Goal: Task Accomplishment & Management: Manage account settings

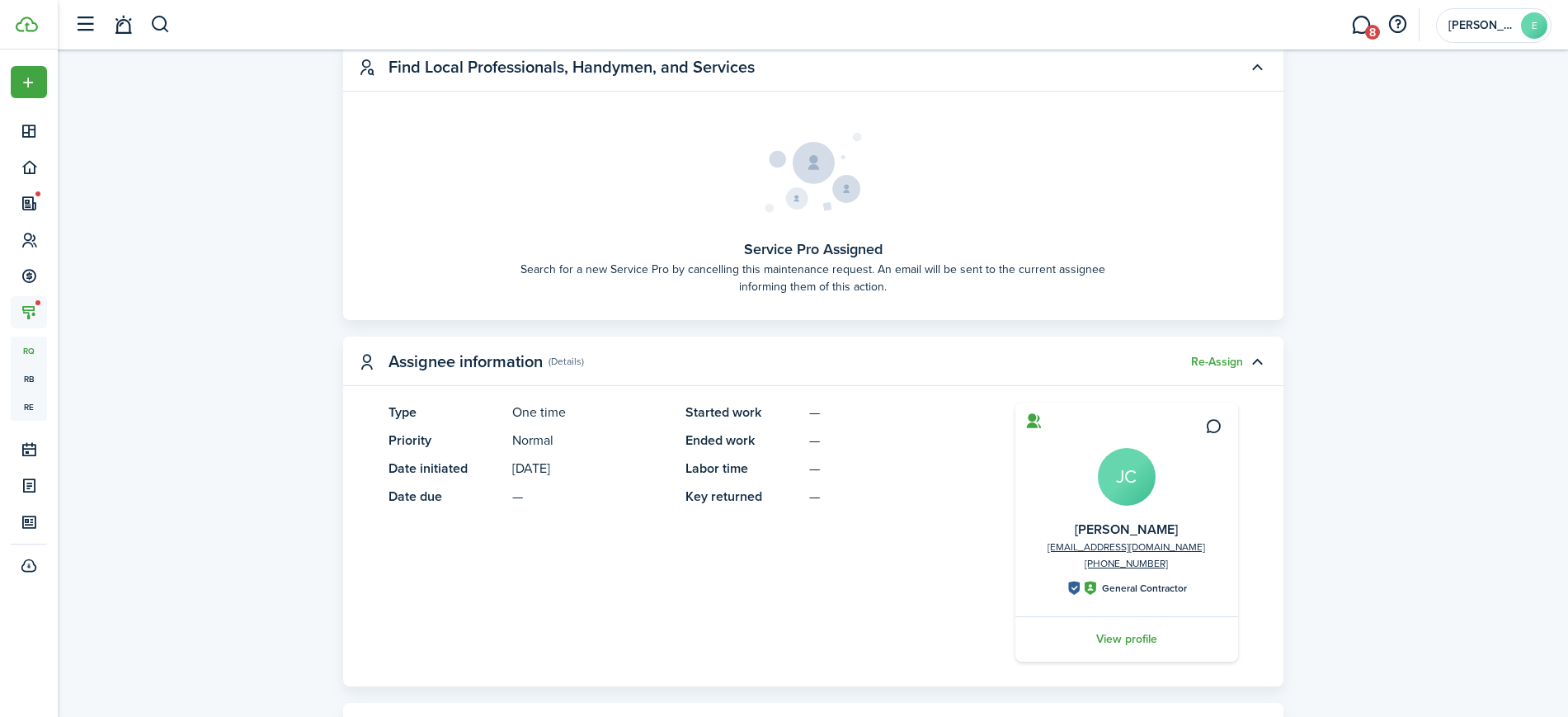
scroll to position [664, 0]
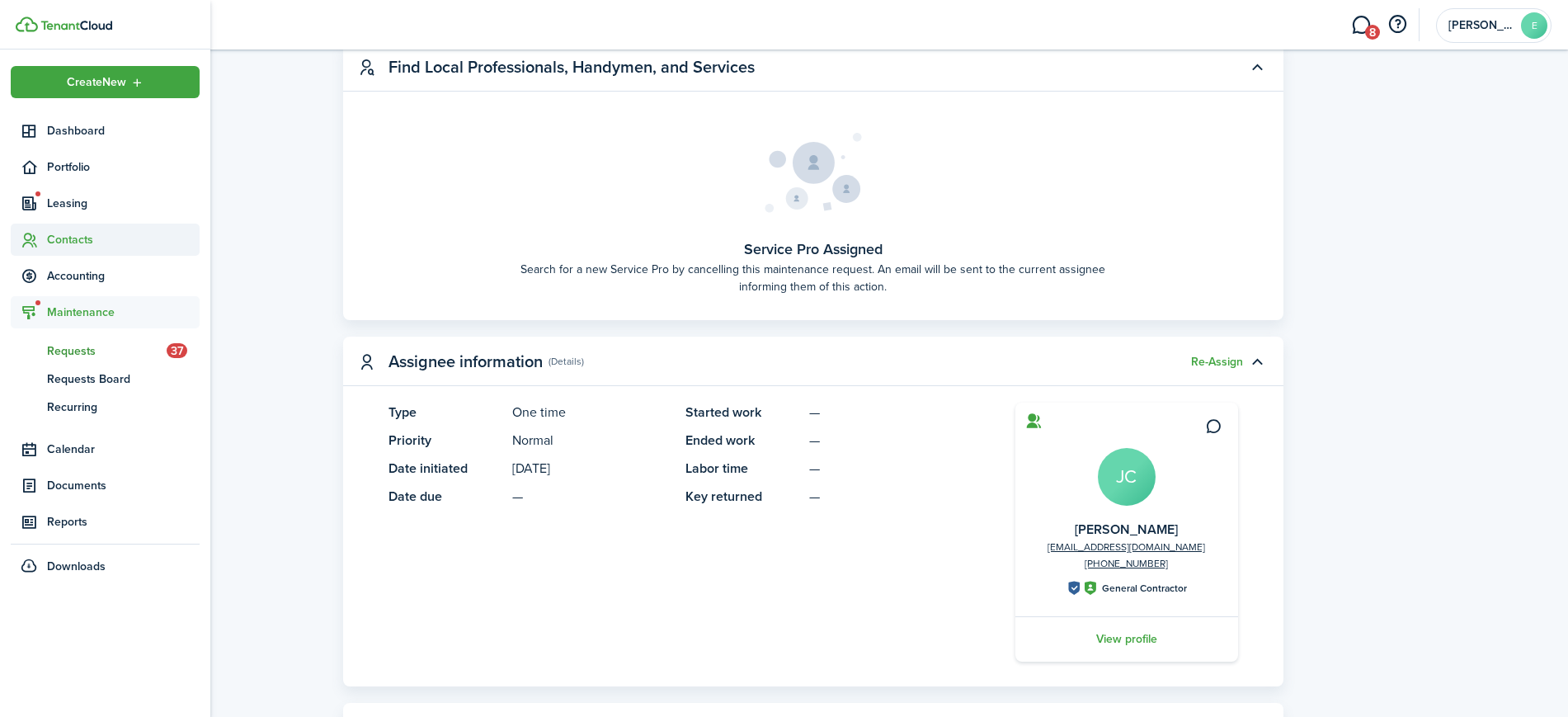
click at [33, 238] on icon at bounding box center [29, 240] width 17 height 16
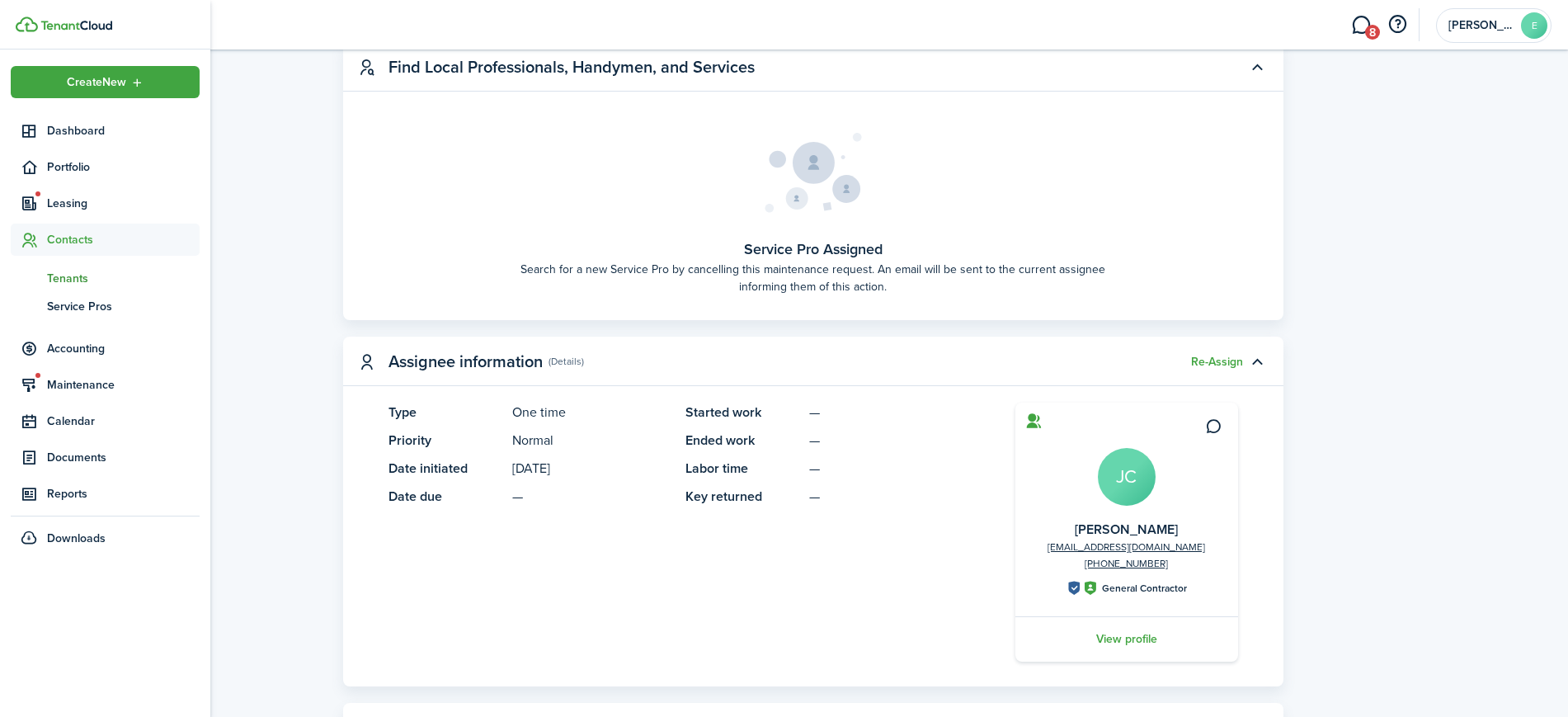
click at [64, 270] on span "Tenants" at bounding box center [123, 278] width 153 height 17
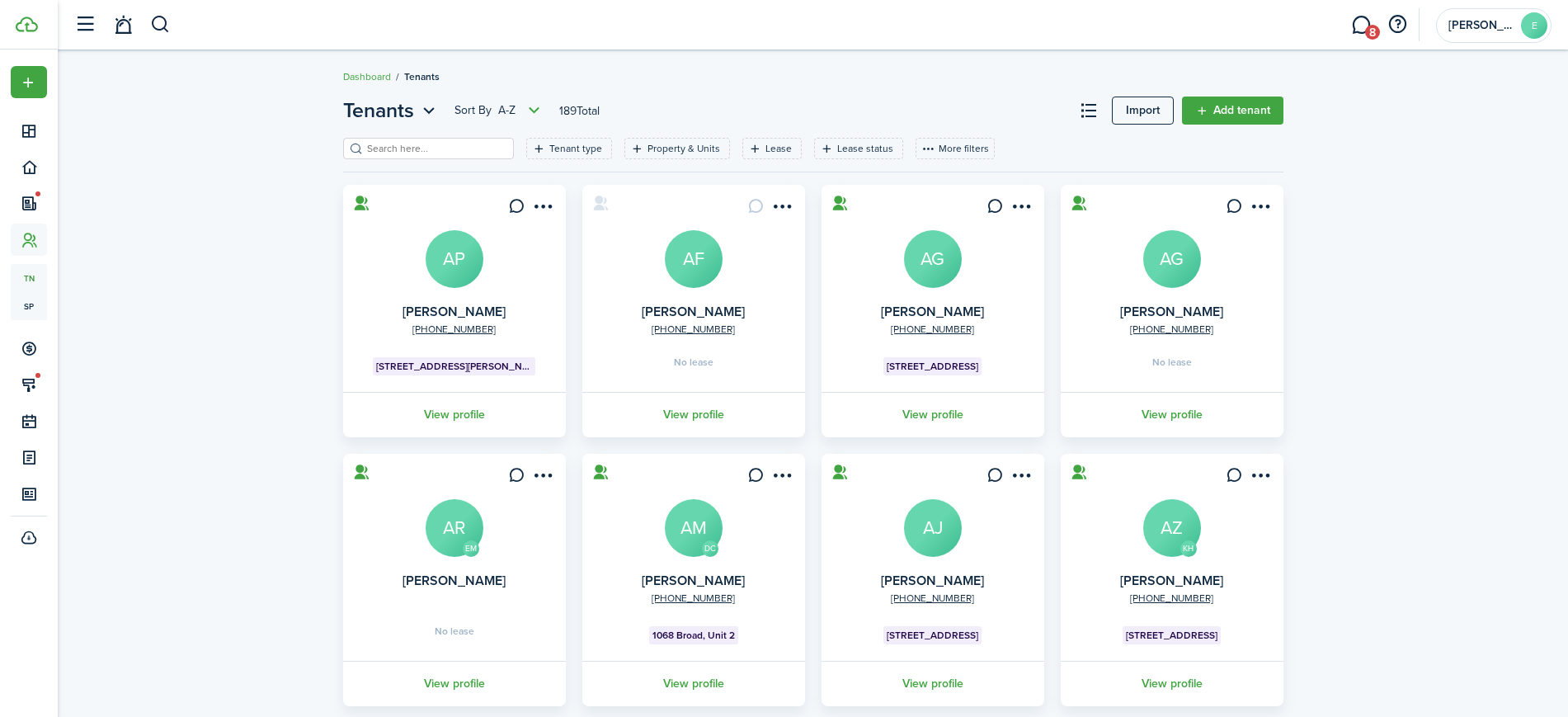
click at [455, 149] on input "search" at bounding box center [435, 148] width 145 height 15
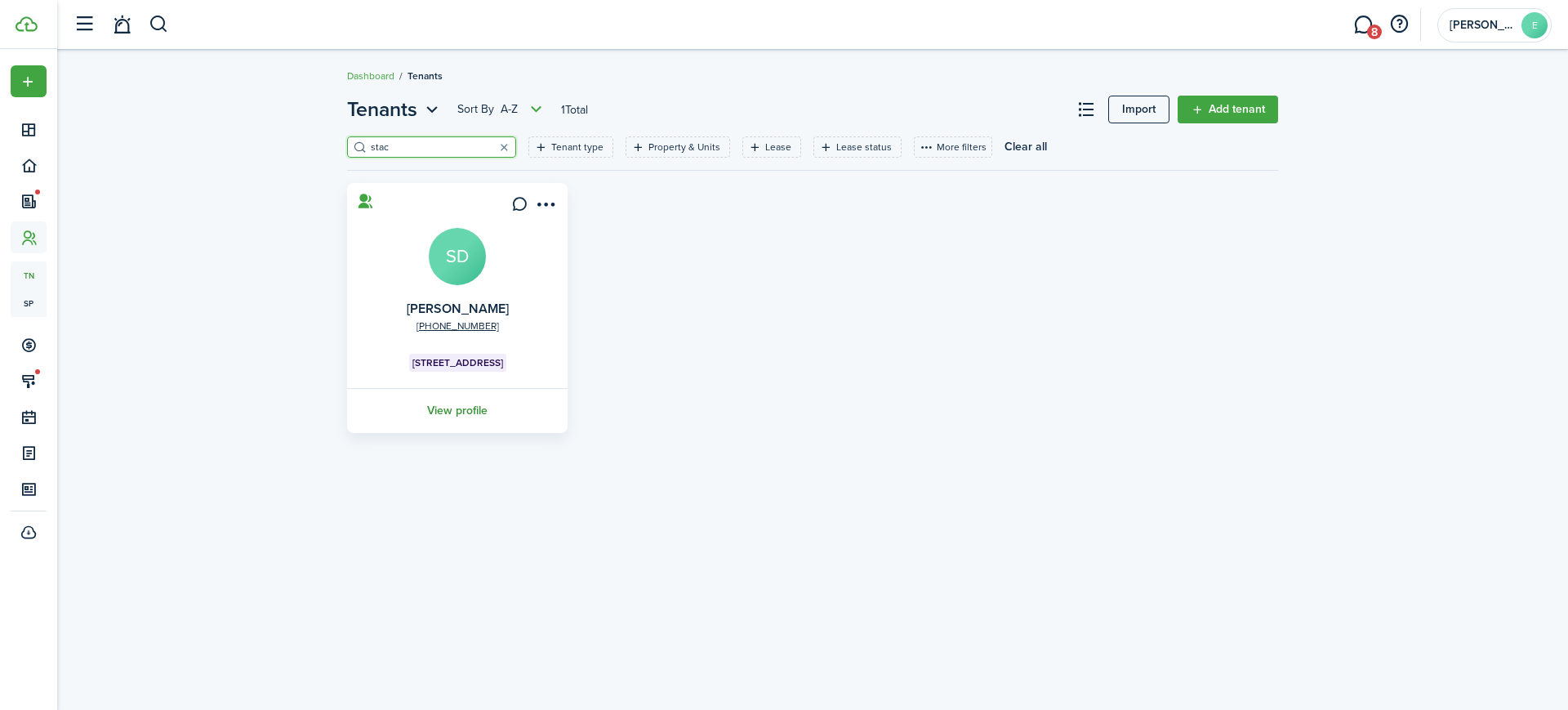
type input "stac"
click at [458, 410] on link "View profile" at bounding box center [458, 411] width 226 height 45
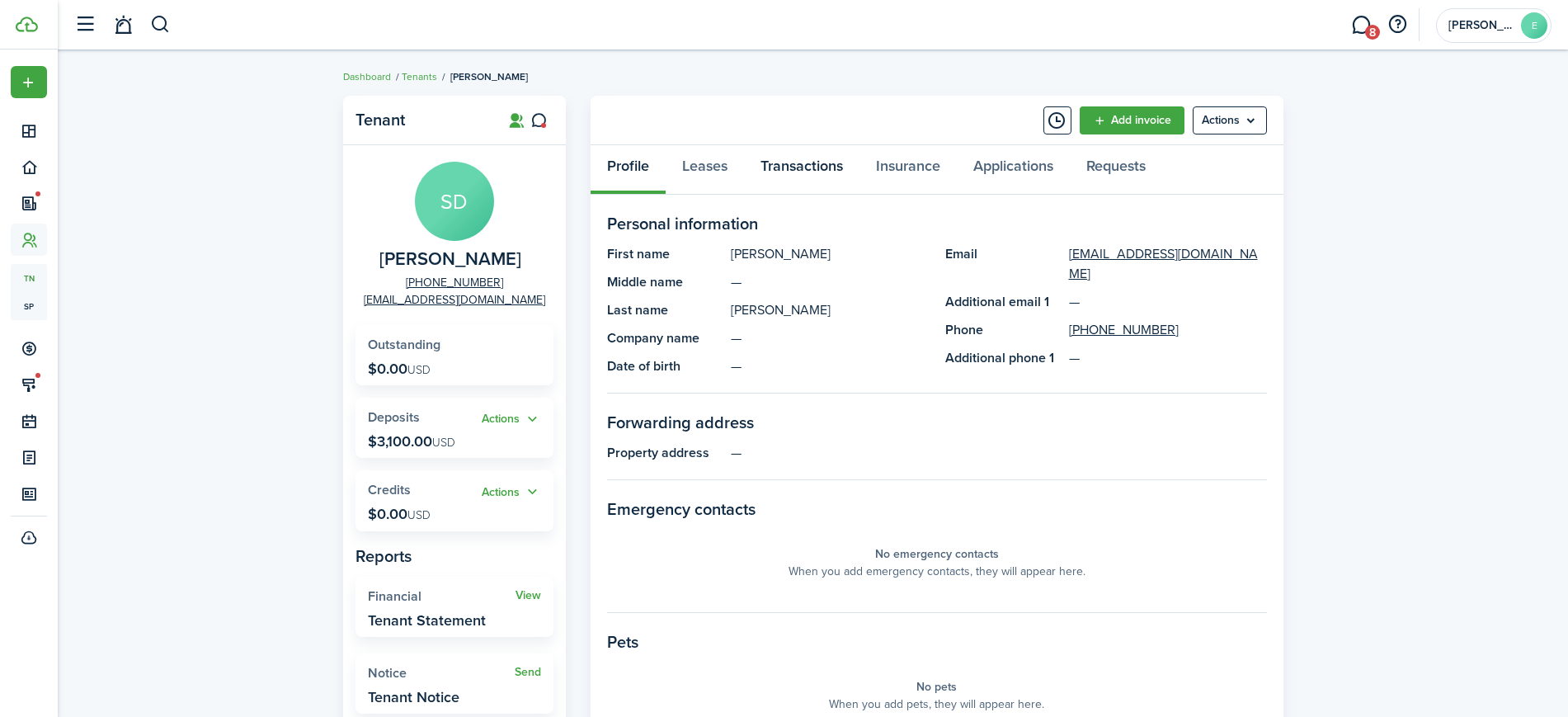
click at [791, 154] on link "Transactions" at bounding box center [802, 169] width 116 height 50
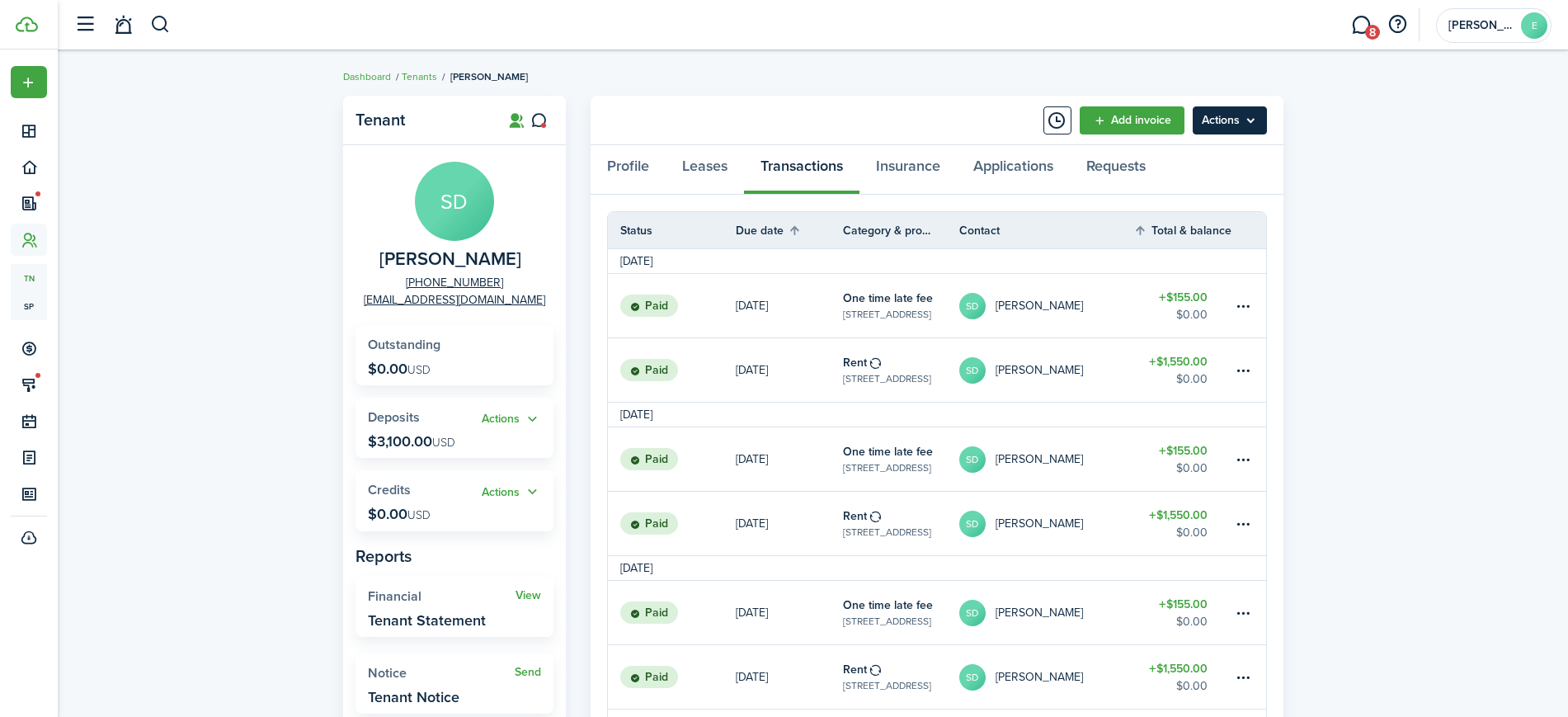
click at [1227, 111] on menu-btn "Actions" at bounding box center [1230, 120] width 74 height 28
click at [1356, 202] on div "Tenant SD [PERSON_NAME] [PHONE_NUMBER] [EMAIL_ADDRESS][DOMAIN_NAME] Outstanding…" at bounding box center [813, 562] width 1510 height 949
click at [1135, 134] on panel-main-header "Add invoice Actions" at bounding box center [936, 120] width 693 height 50
click at [1120, 111] on link "Add invoice" at bounding box center [1133, 120] width 105 height 28
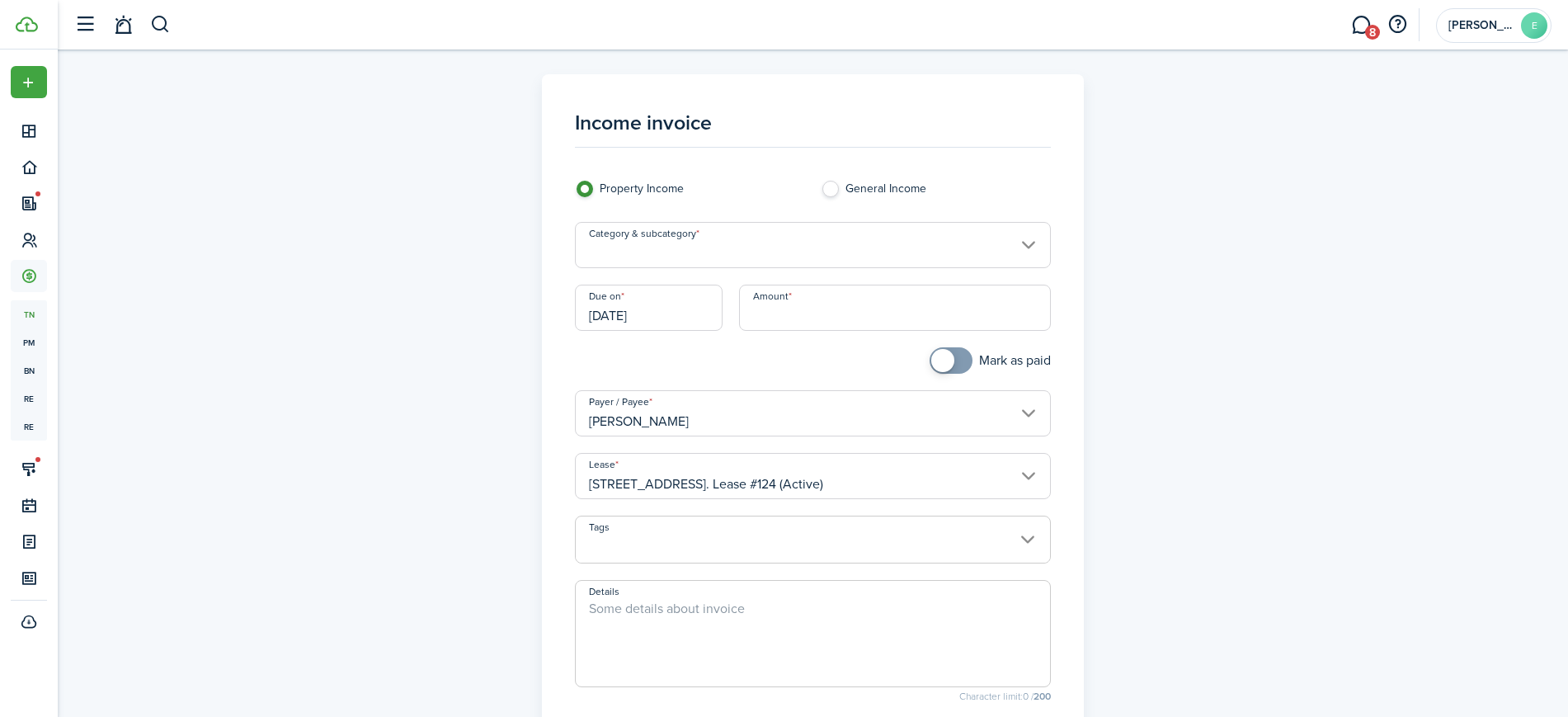
click at [686, 316] on input "[DATE]" at bounding box center [648, 307] width 148 height 46
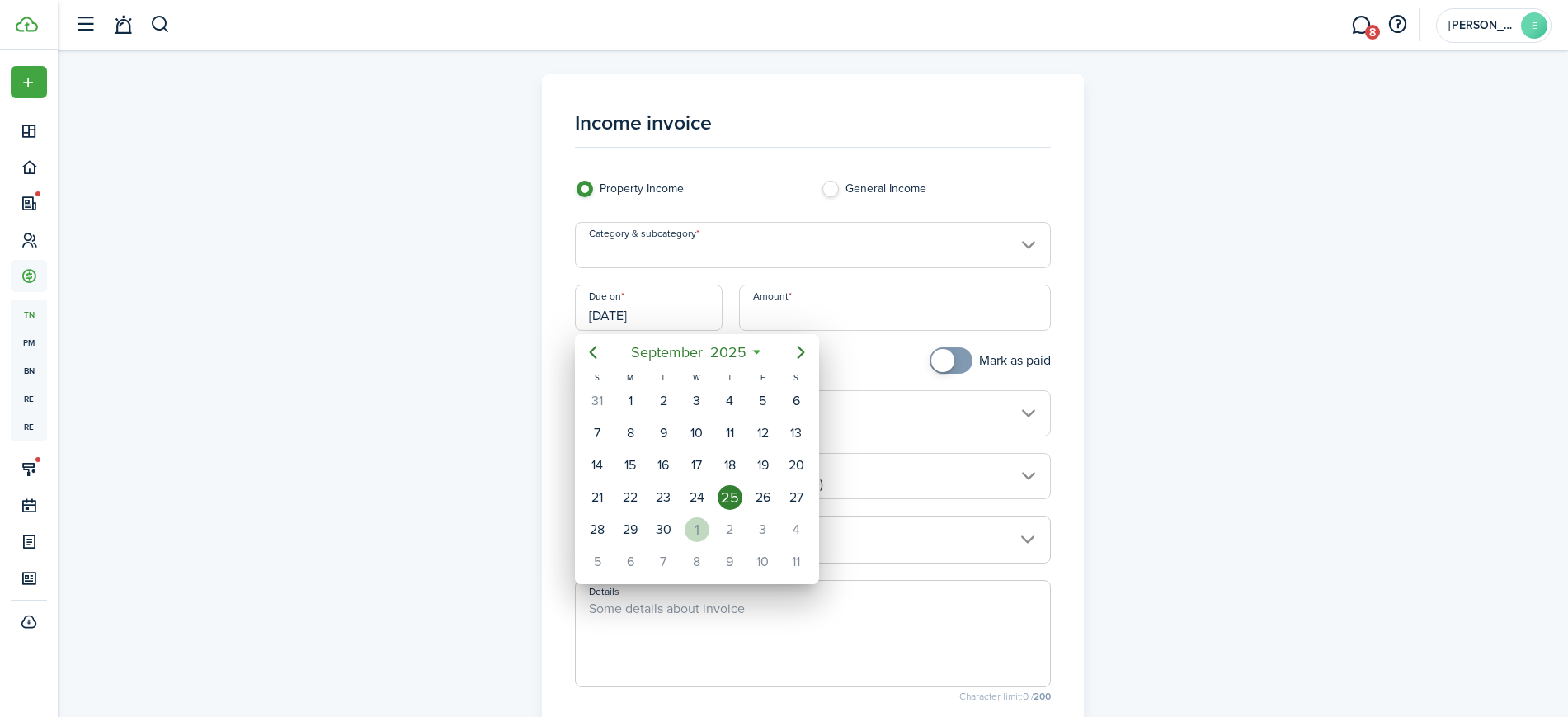
click at [694, 519] on div "1" at bounding box center [696, 529] width 24 height 24
type input "[DATE]"
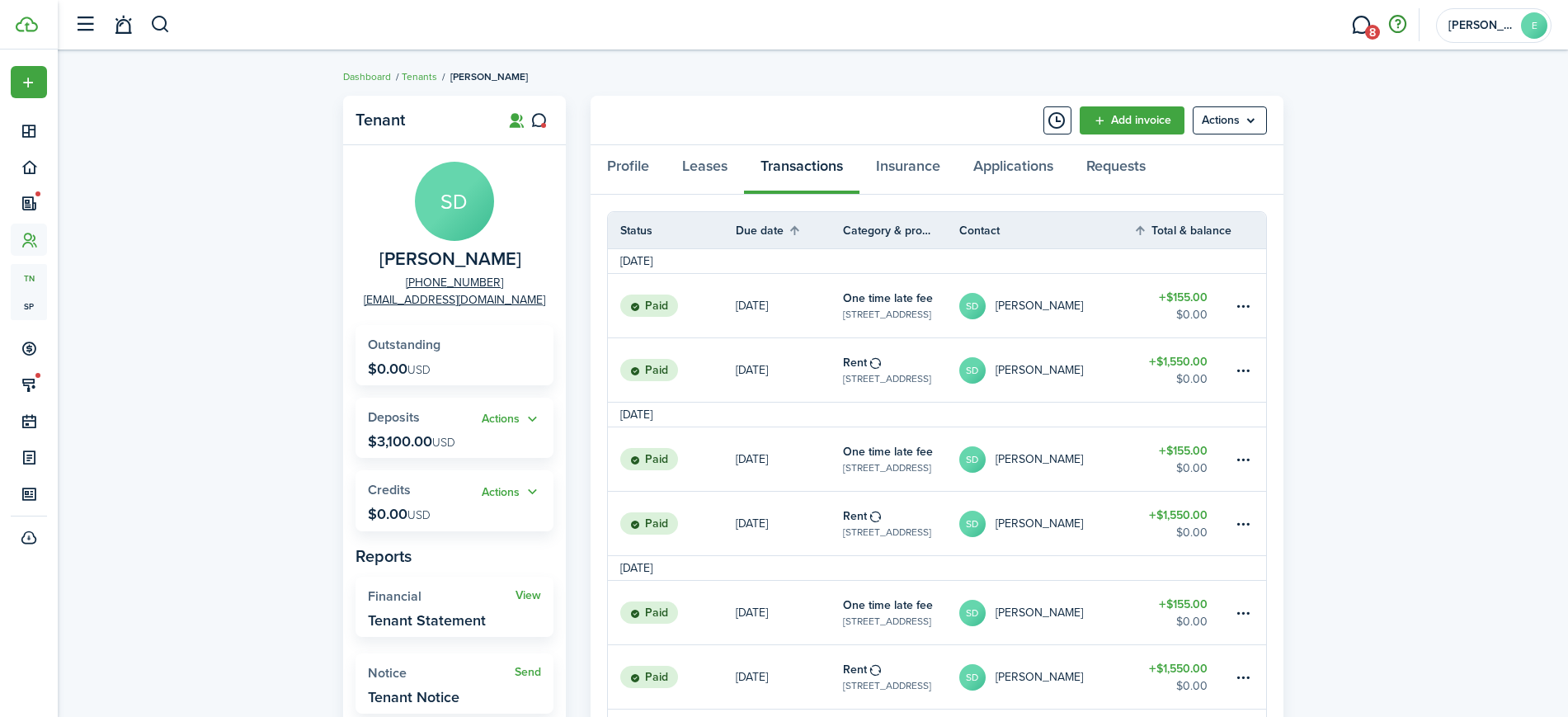
click at [1401, 24] on button "button" at bounding box center [1397, 24] width 28 height 28
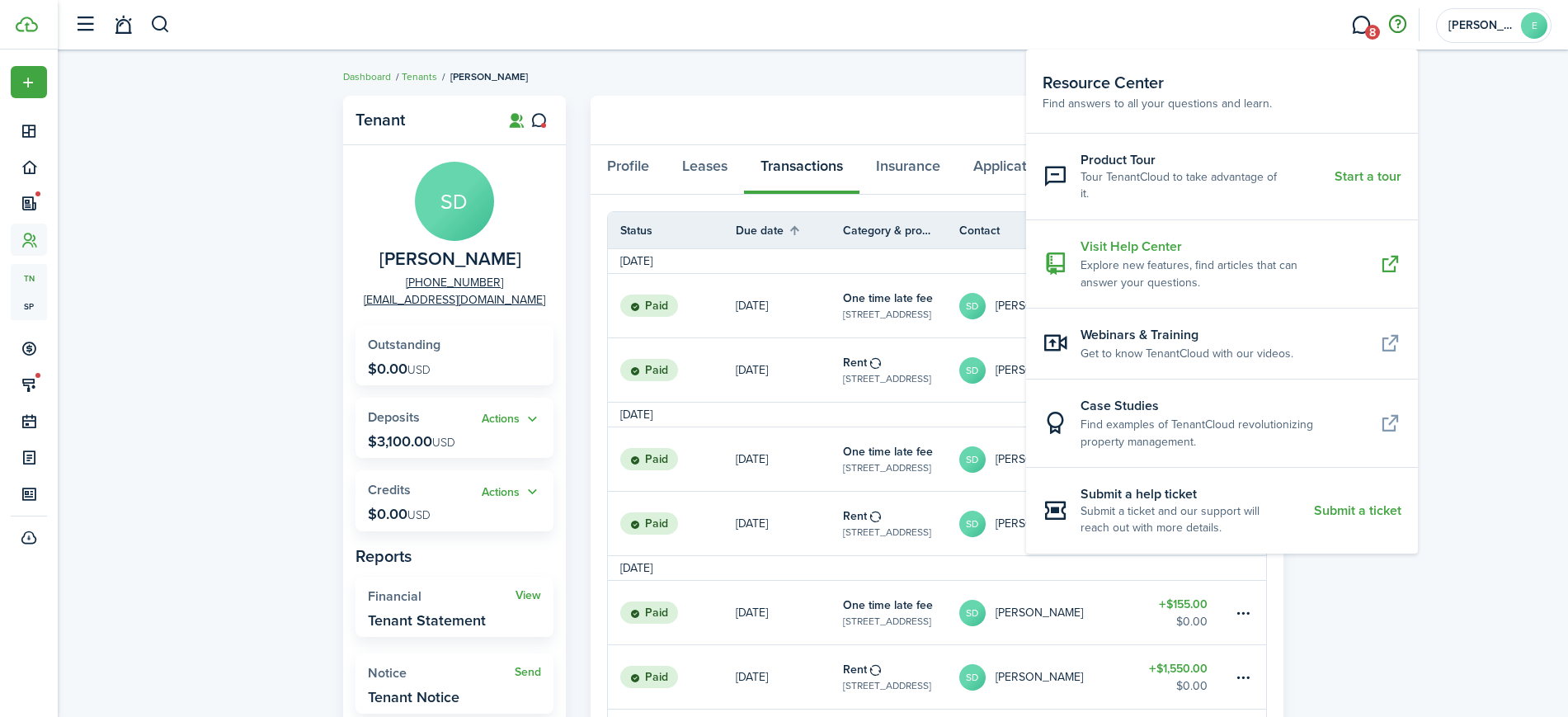
click at [1166, 237] on resource-center-item-title "Visit Help Center" at bounding box center [1224, 247] width 286 height 20
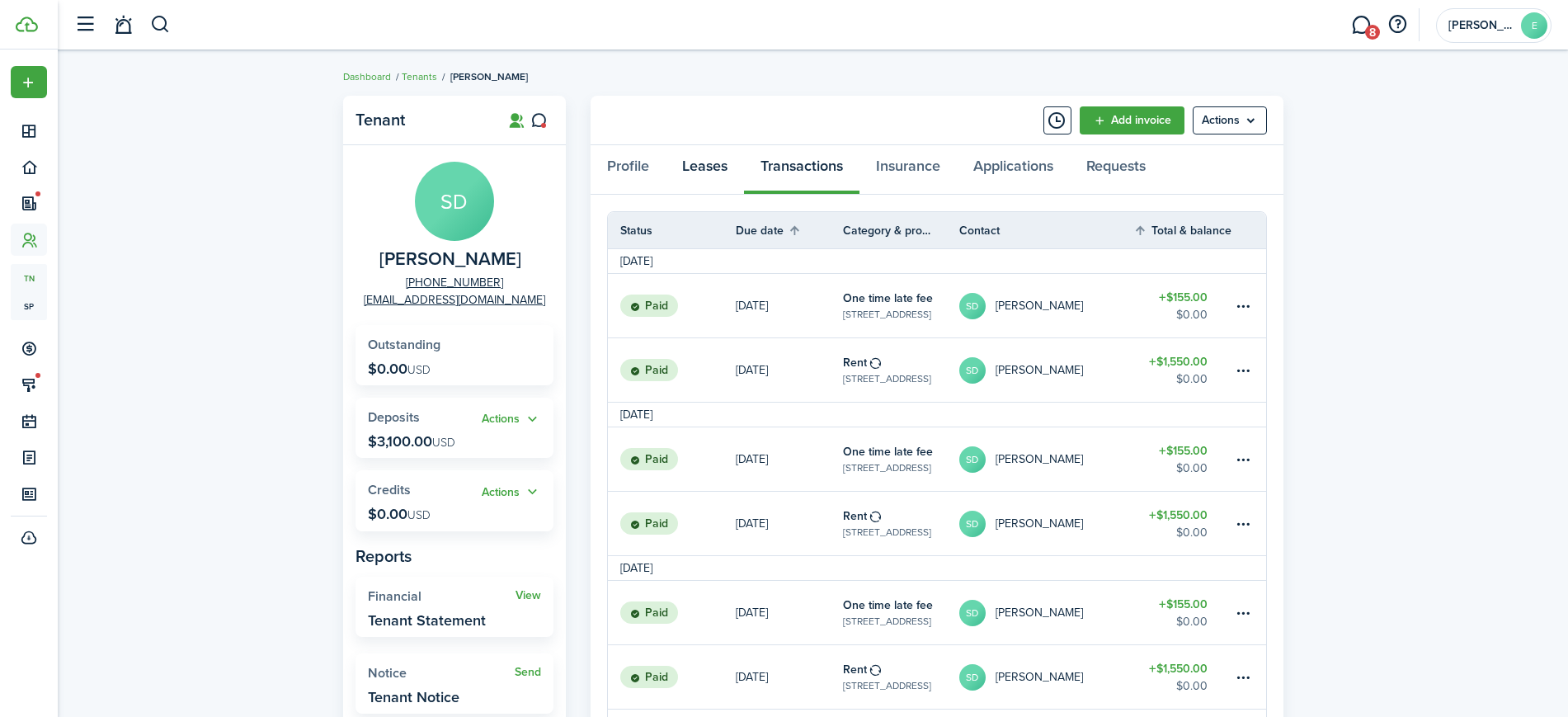
click at [702, 164] on link "Leases" at bounding box center [704, 169] width 79 height 50
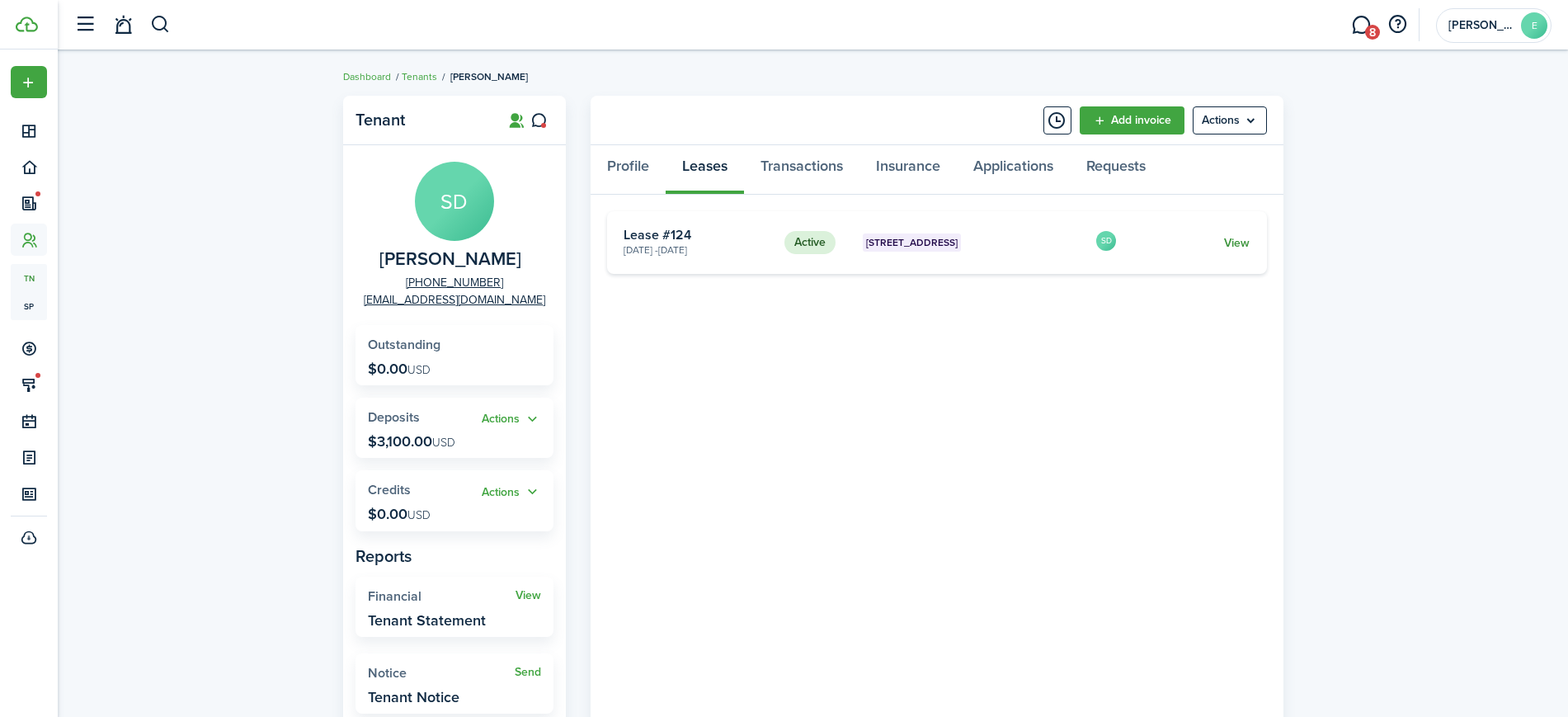
click at [1248, 248] on link "View" at bounding box center [1237, 243] width 25 height 17
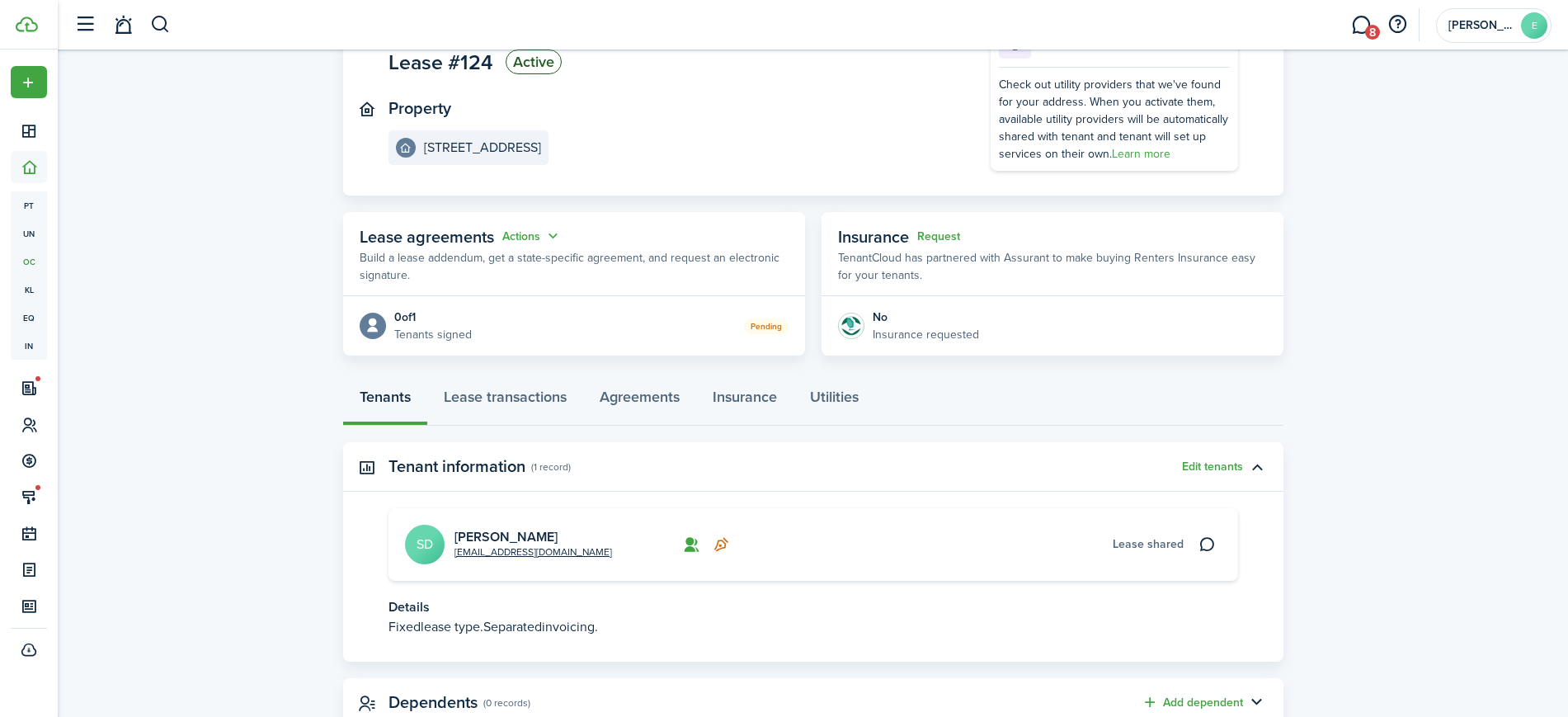
scroll to position [145, 0]
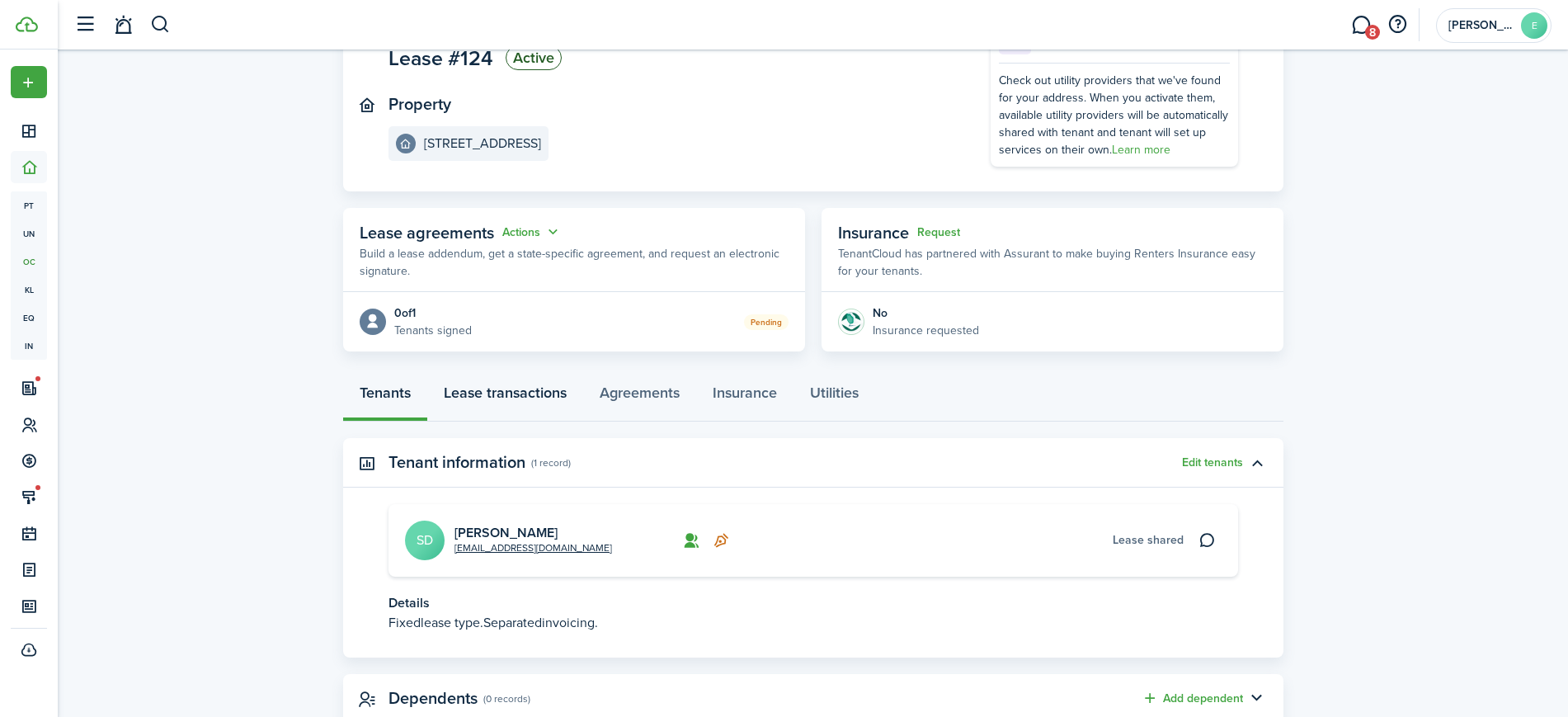
click at [514, 383] on link "Lease transactions" at bounding box center [505, 397] width 156 height 50
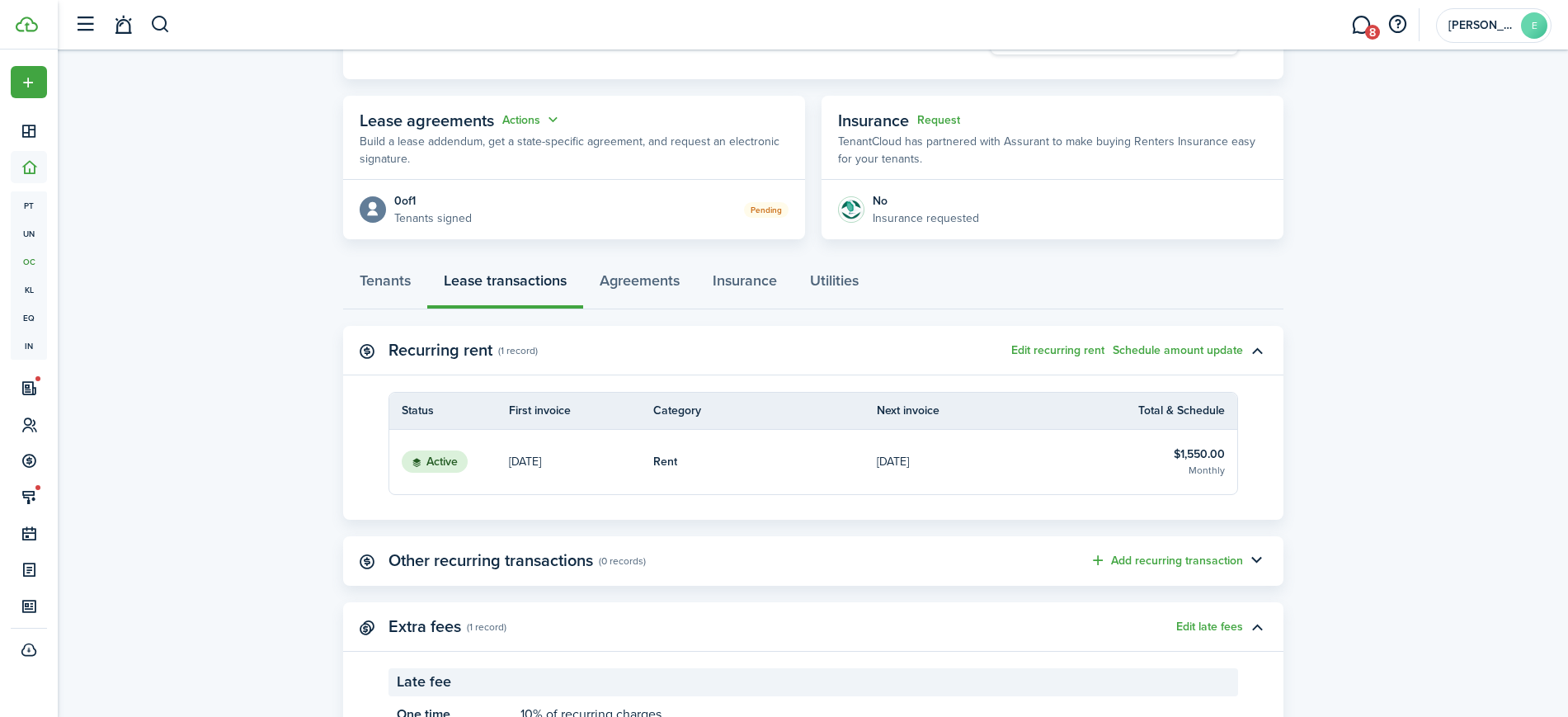
scroll to position [335, 0]
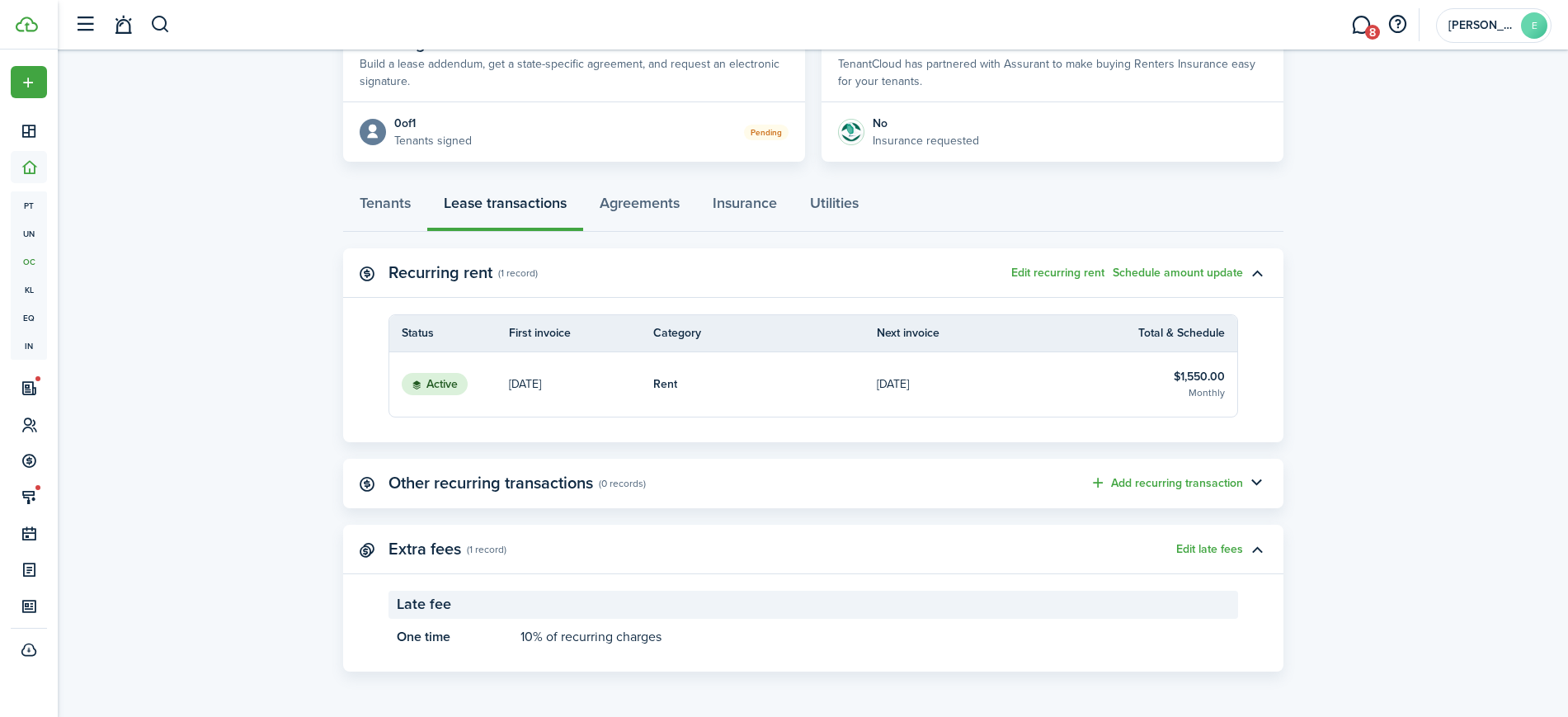
click at [1093, 378] on link "[DATE]" at bounding box center [990, 384] width 225 height 64
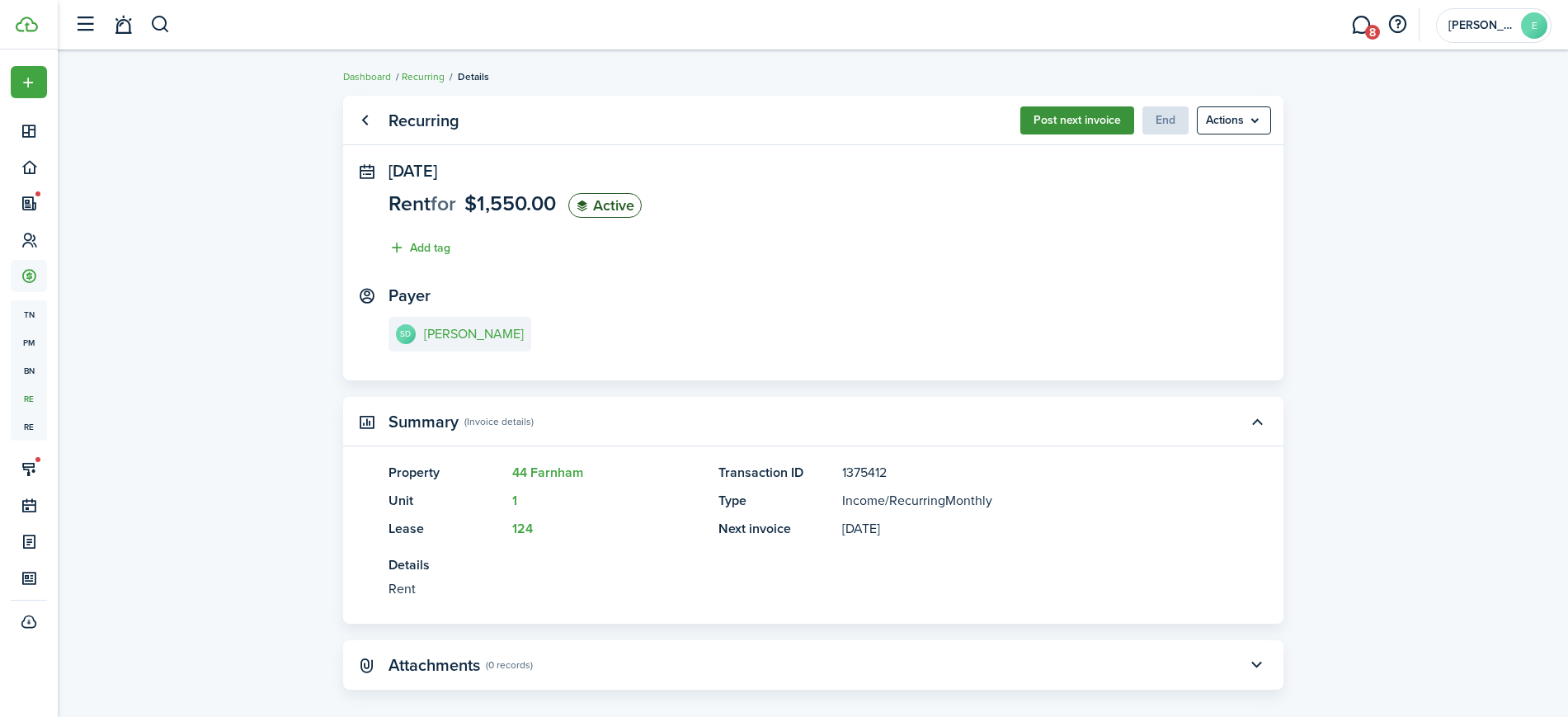
click at [1070, 125] on button "Post next invoice" at bounding box center [1077, 120] width 114 height 28
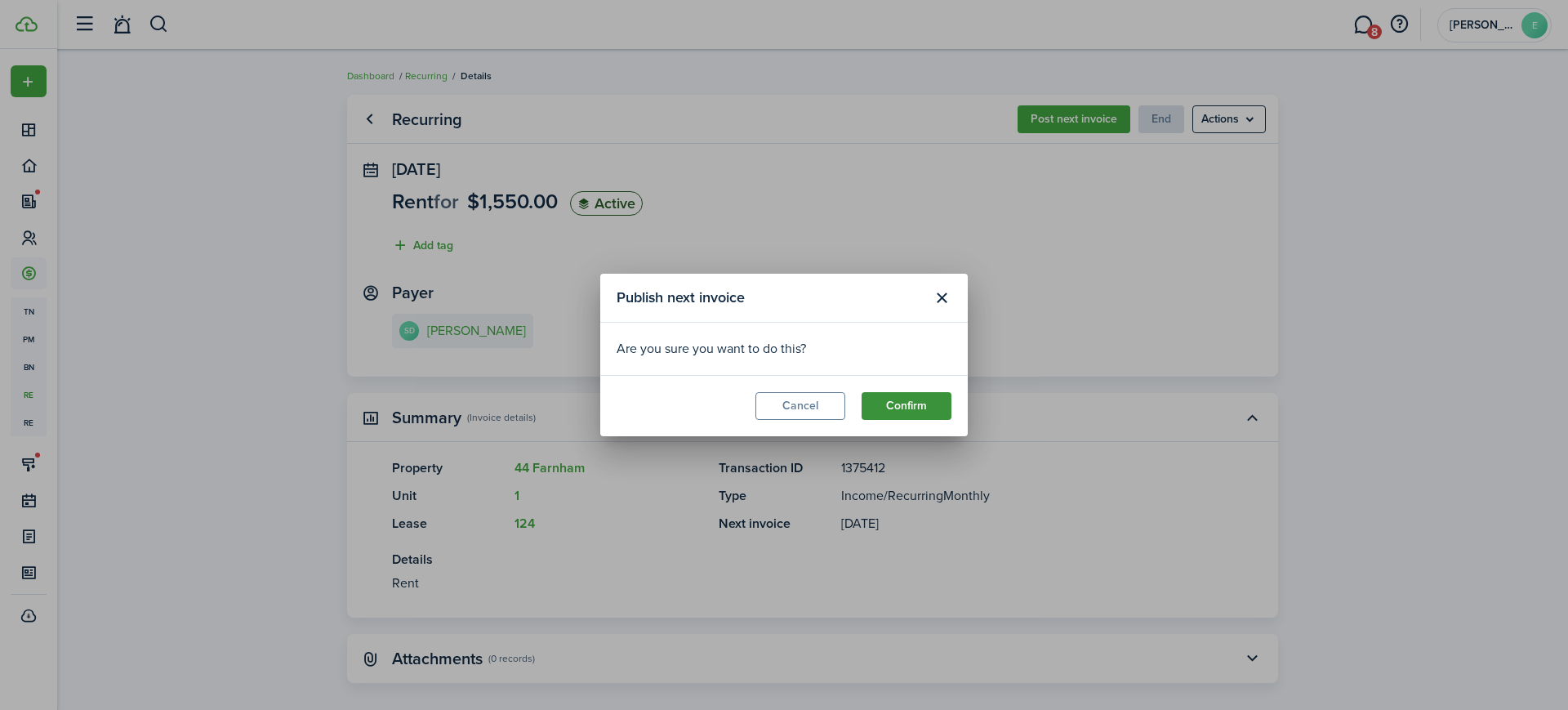
click at [919, 403] on button "Confirm" at bounding box center [906, 405] width 90 height 28
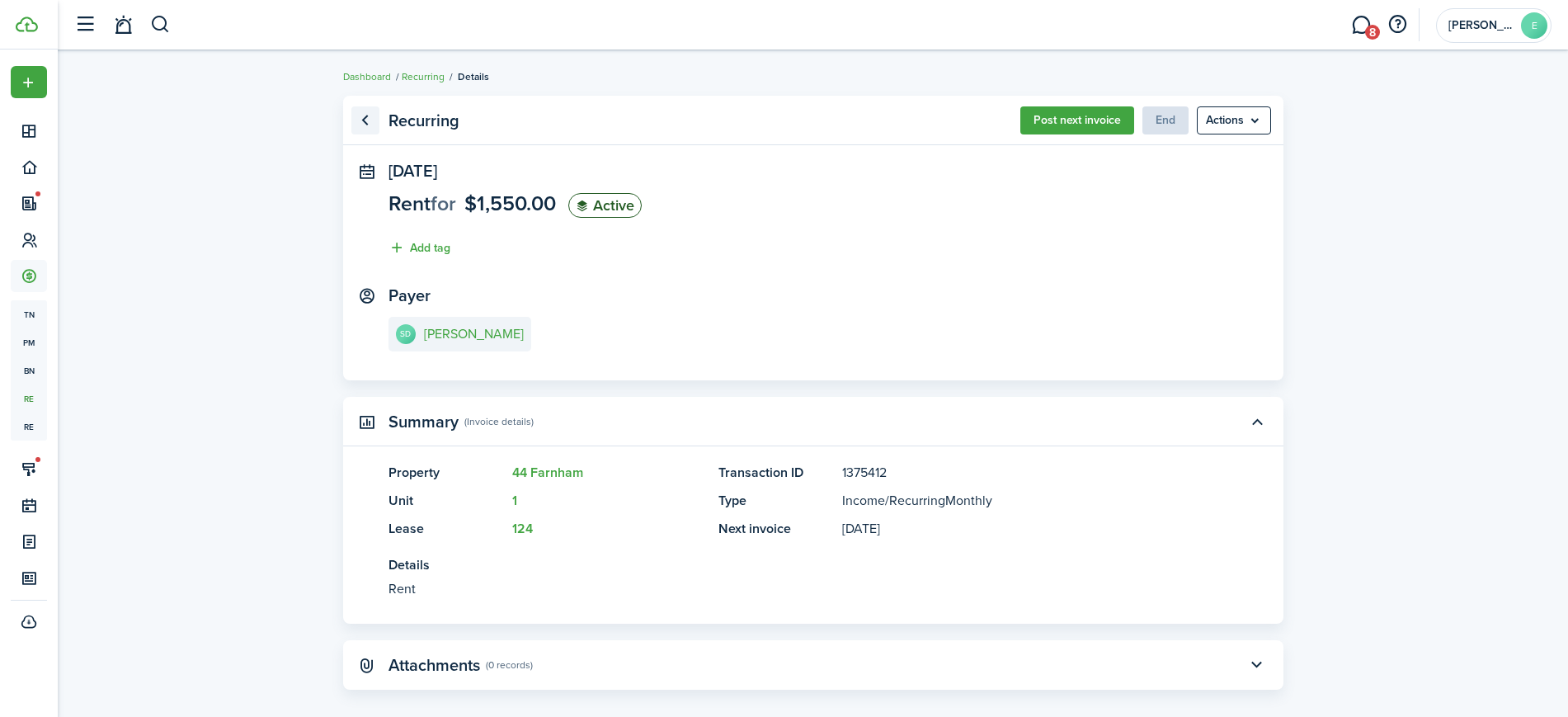
click at [368, 125] on link "Go back" at bounding box center [365, 120] width 28 height 28
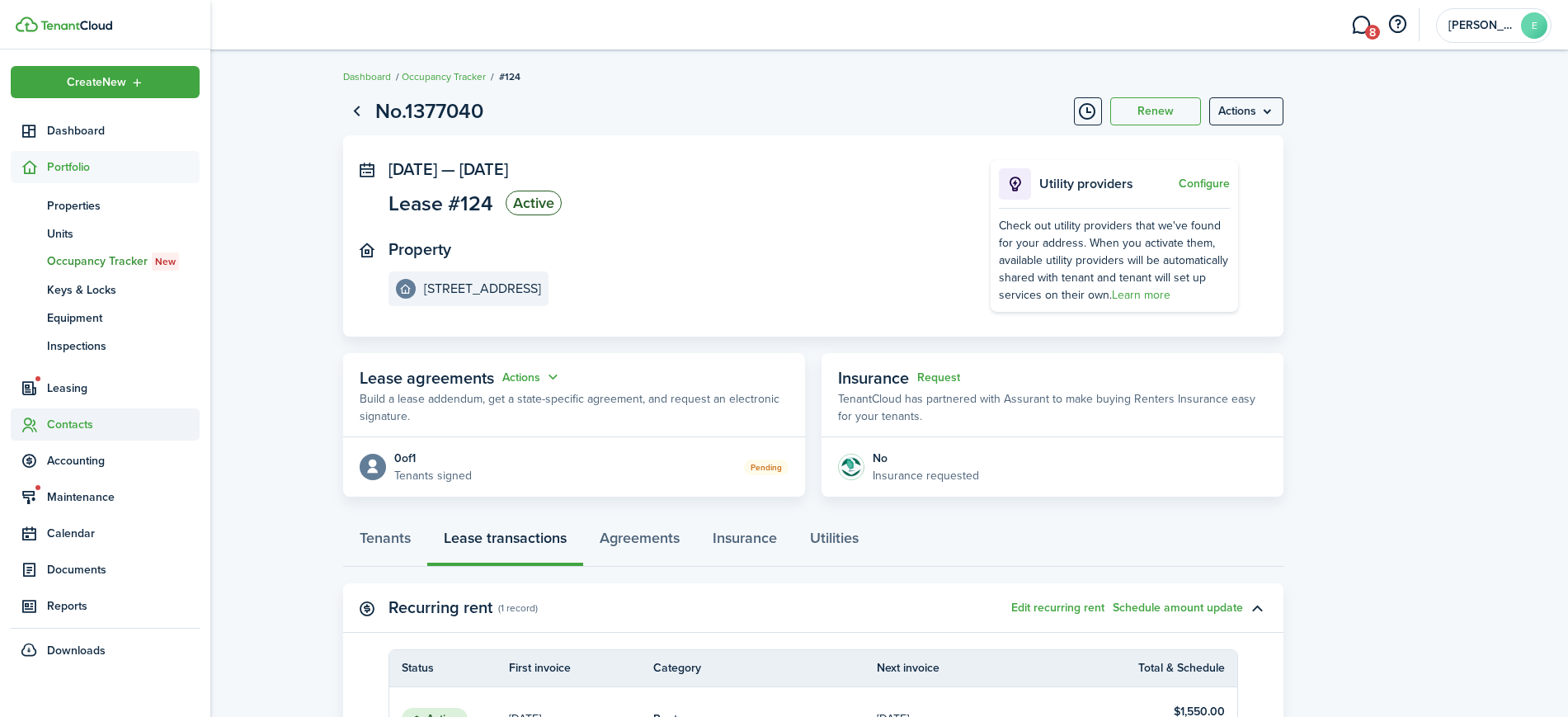
click at [53, 411] on span "Contacts" at bounding box center [105, 425] width 189 height 33
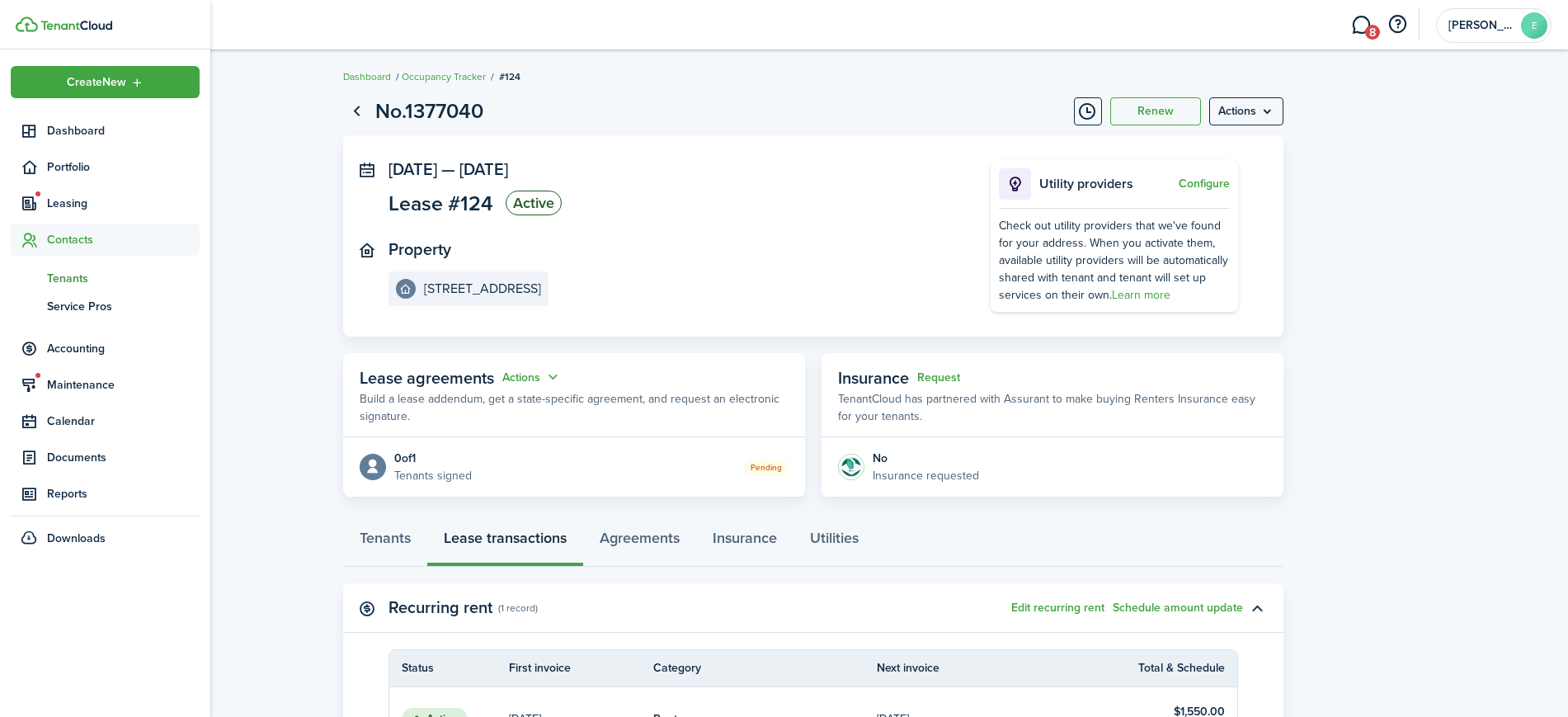
click at [83, 279] on span "Tenants" at bounding box center [123, 278] width 153 height 17
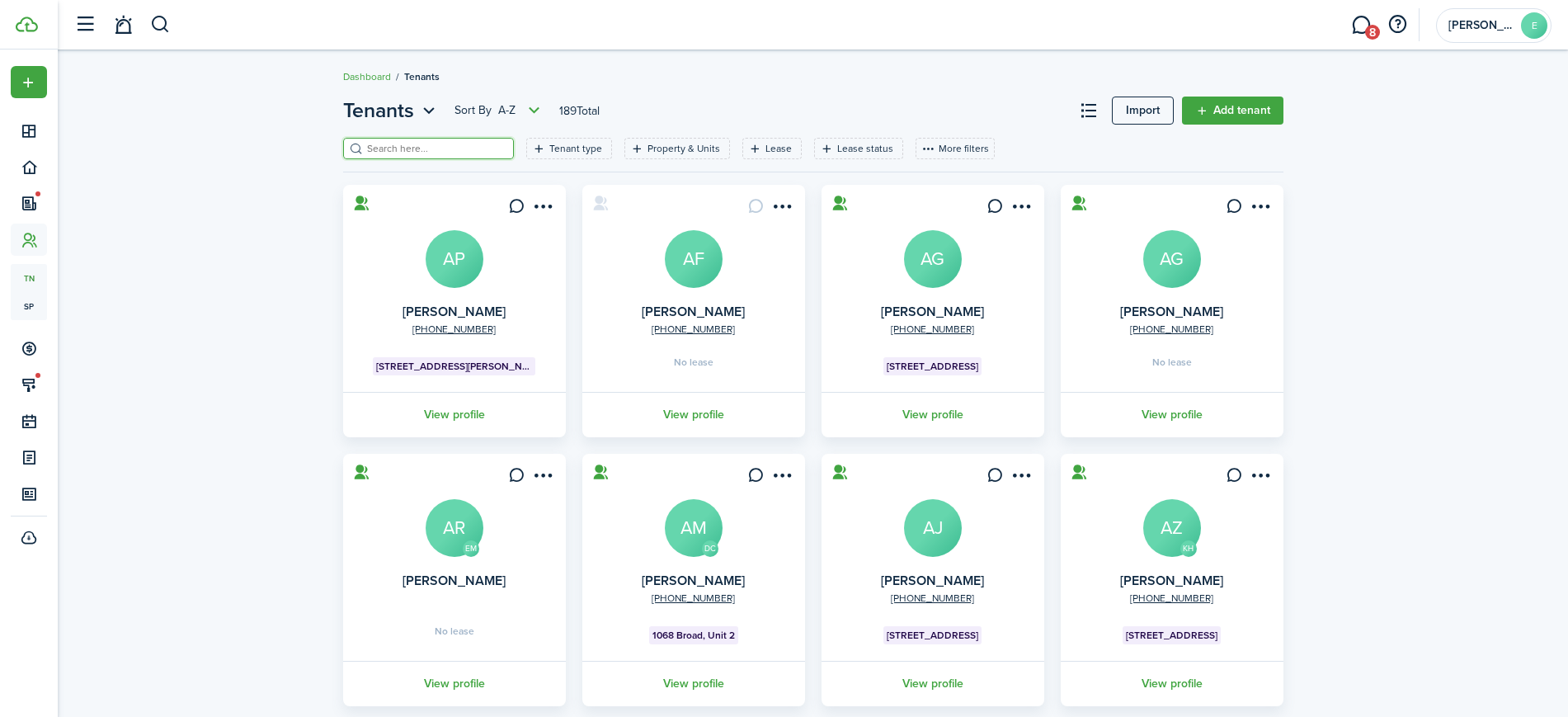
click at [419, 148] on input "search" at bounding box center [435, 148] width 145 height 15
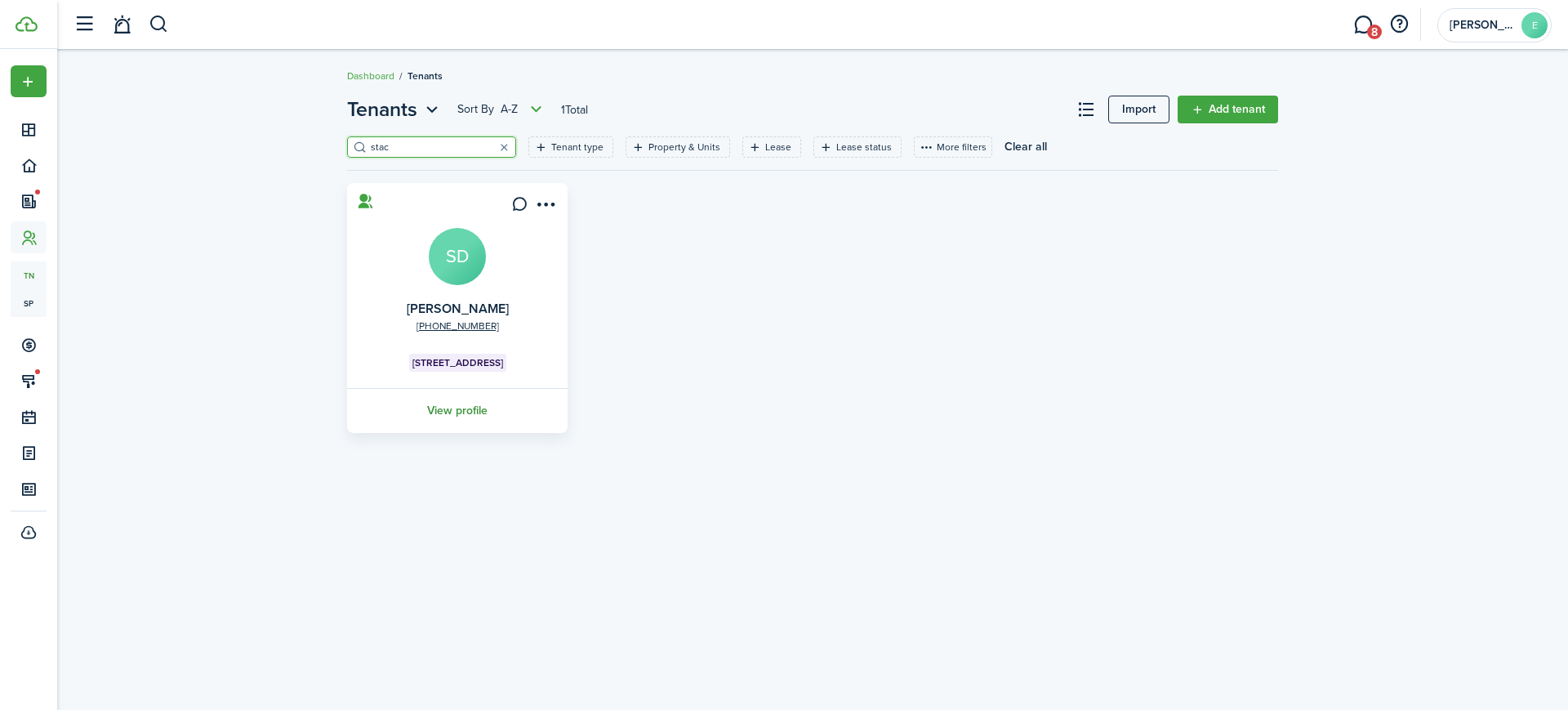
type input "stac"
click at [455, 414] on link "View profile" at bounding box center [458, 411] width 226 height 45
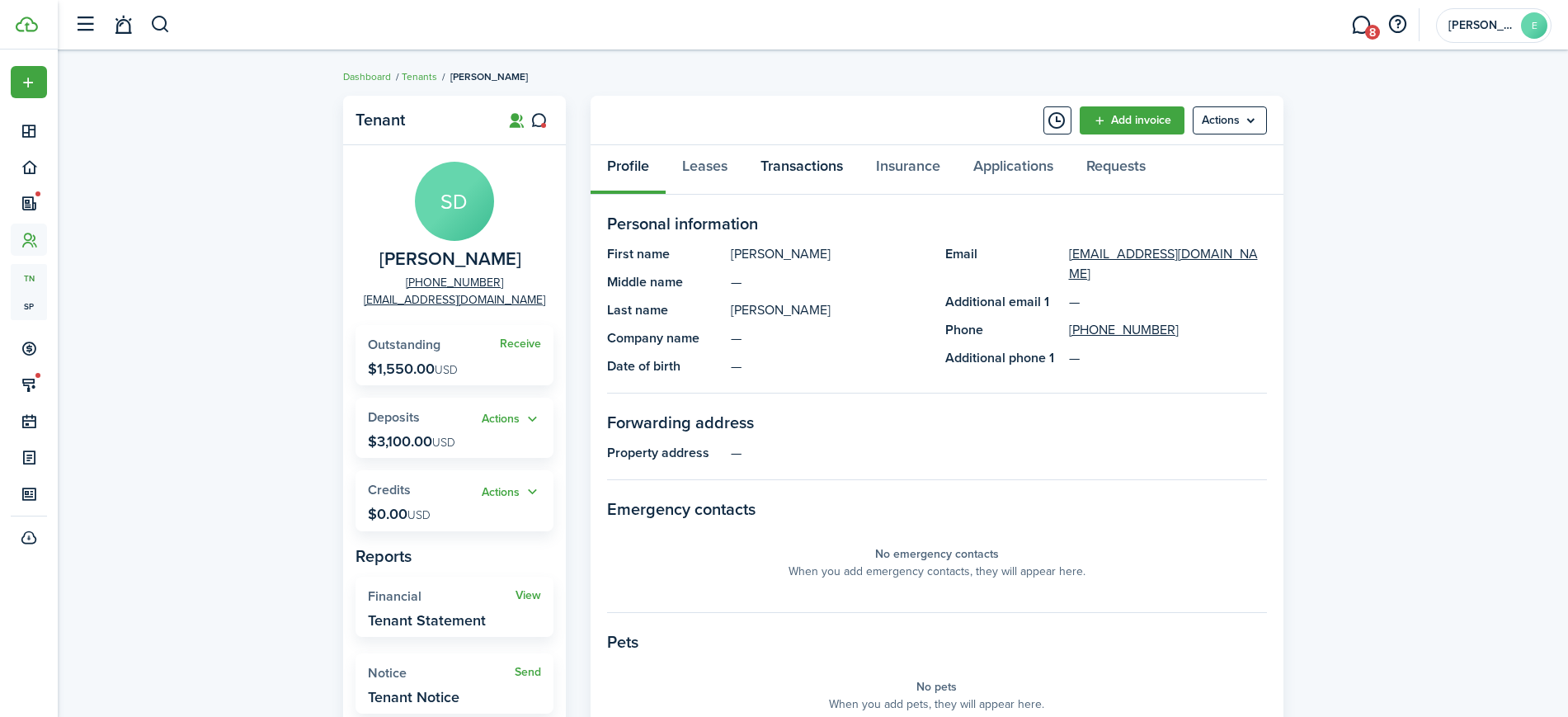
click at [798, 163] on link "Transactions" at bounding box center [802, 169] width 116 height 50
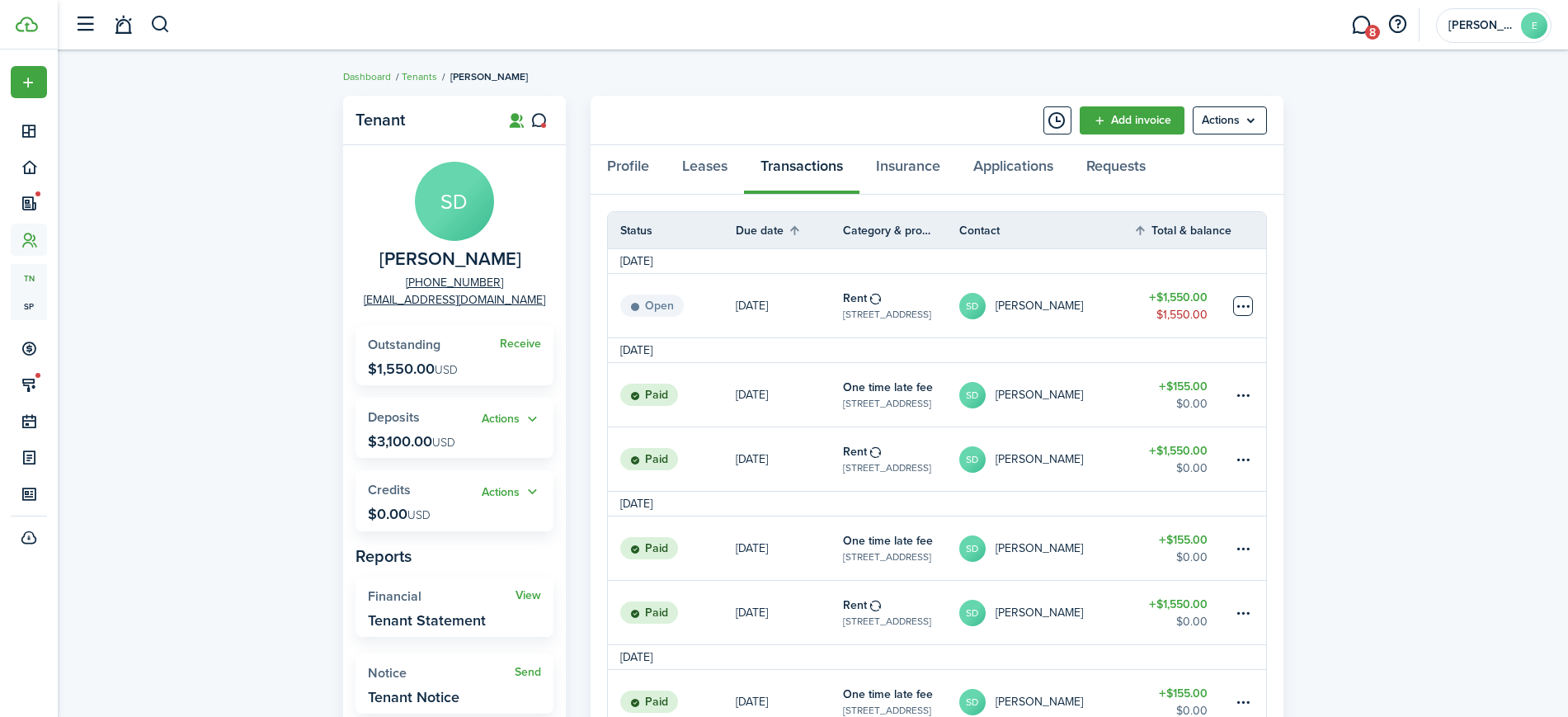
click at [1247, 302] on table-menu-btn-icon at bounding box center [1243, 306] width 20 height 20
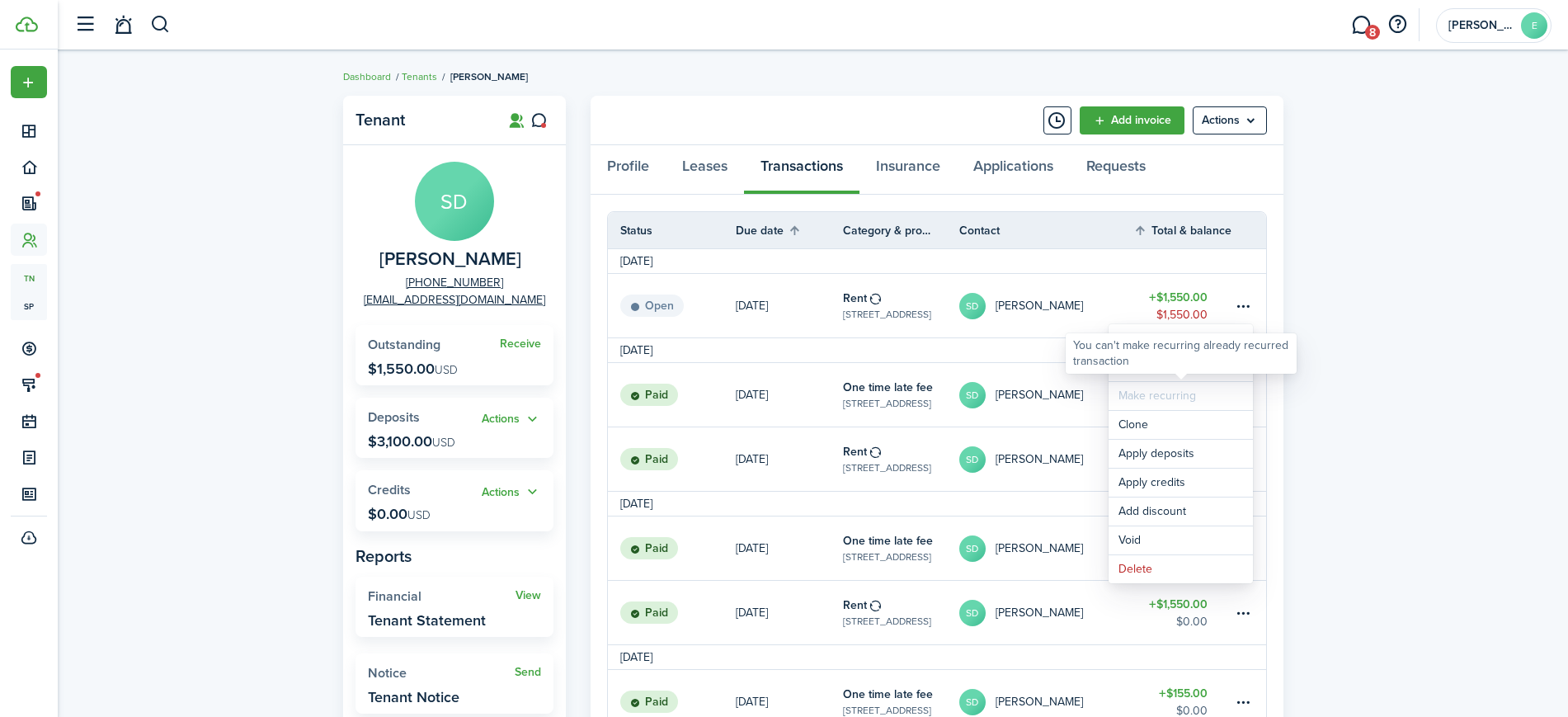
click at [1139, 372] on div "You can't make recurring already recurred transaction" at bounding box center [1181, 353] width 231 height 41
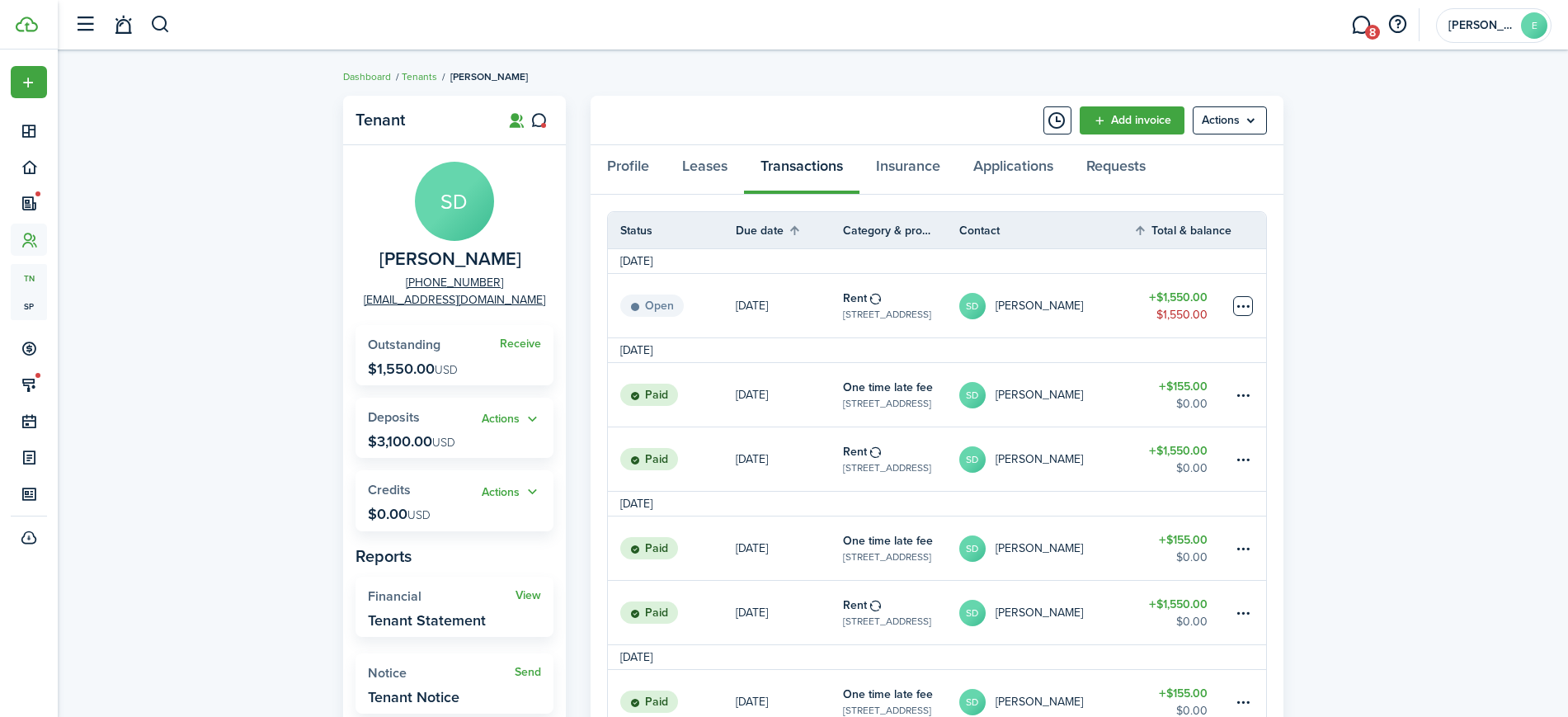
click at [1243, 316] on table-menu-btn-icon "Open menu" at bounding box center [1243, 306] width 20 height 20
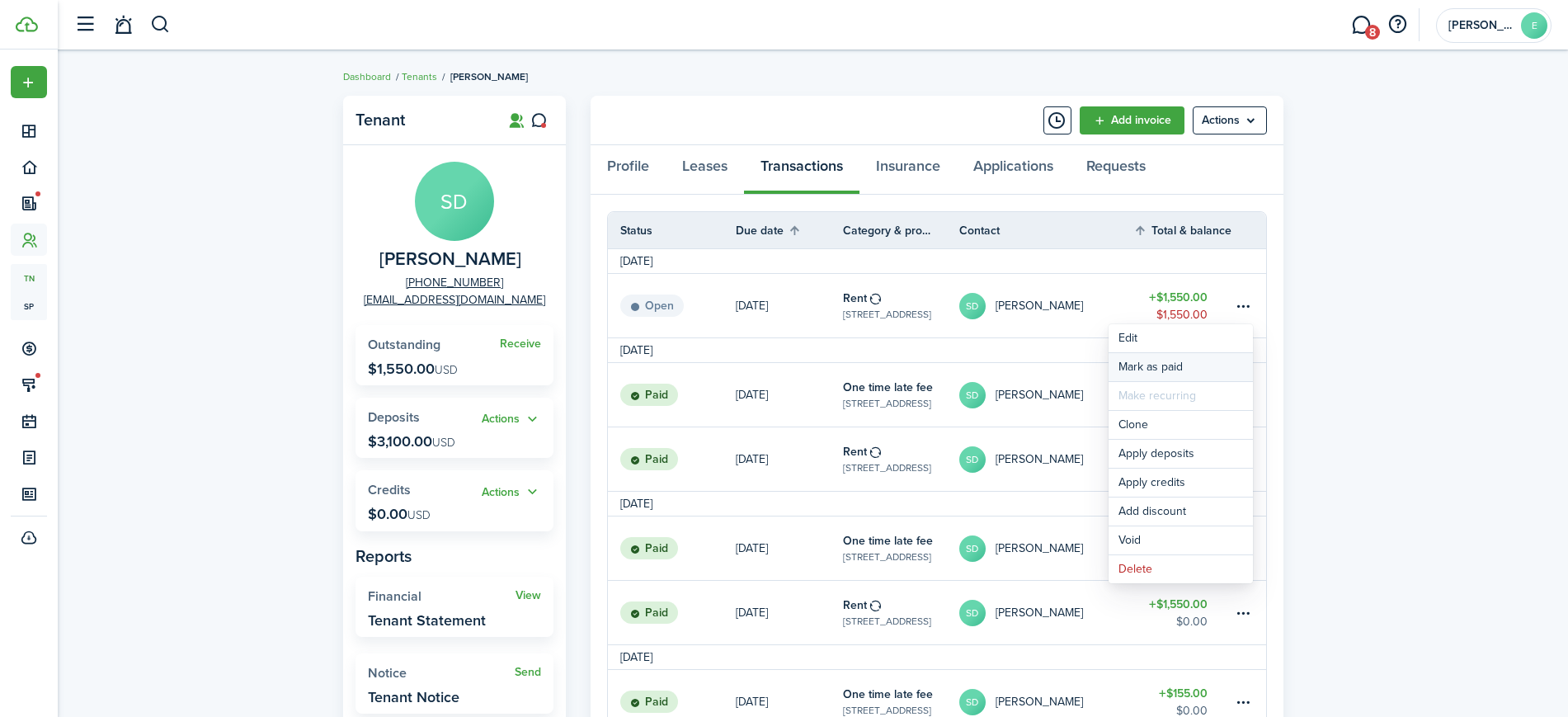
click at [1160, 363] on link "Mark as paid" at bounding box center [1181, 367] width 144 height 28
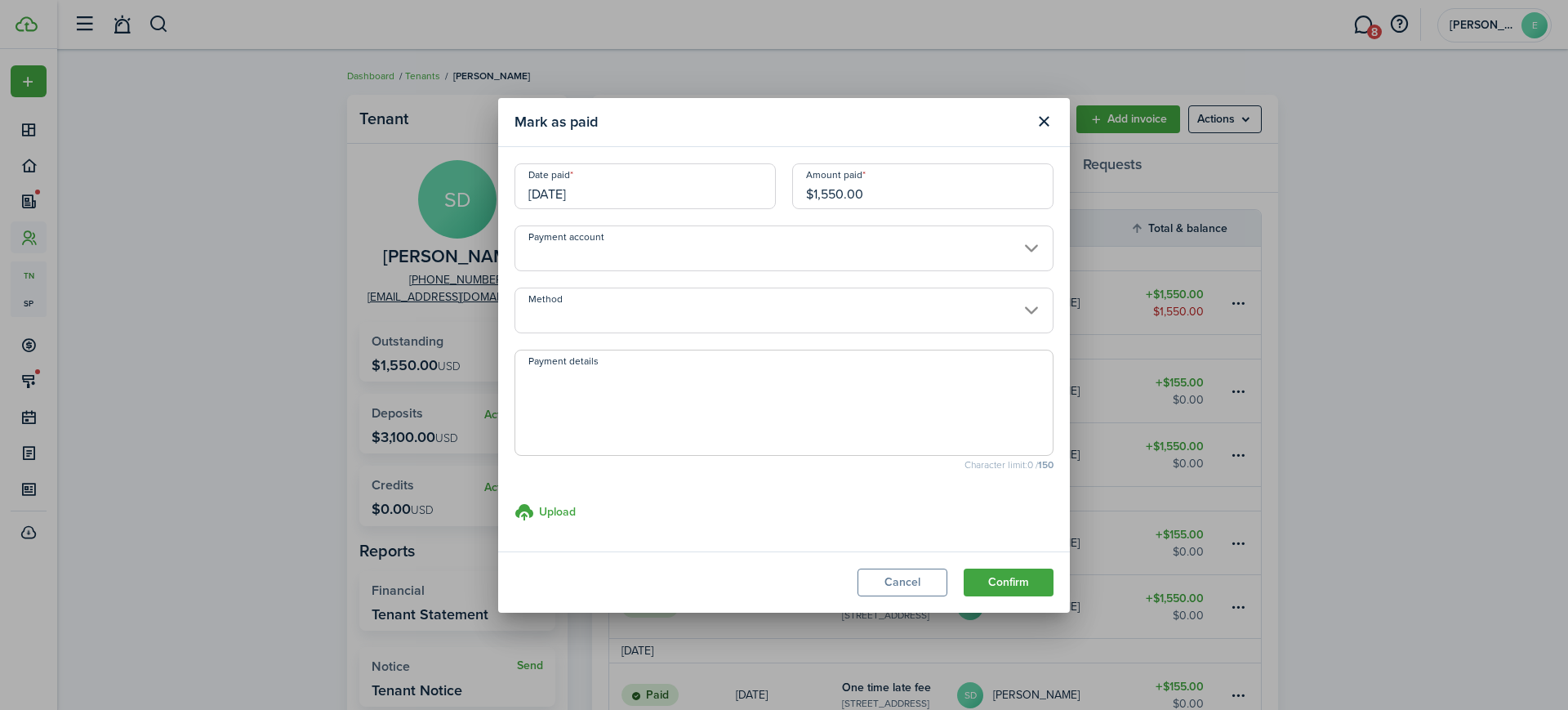
click at [651, 191] on input "[DATE]" at bounding box center [645, 186] width 262 height 46
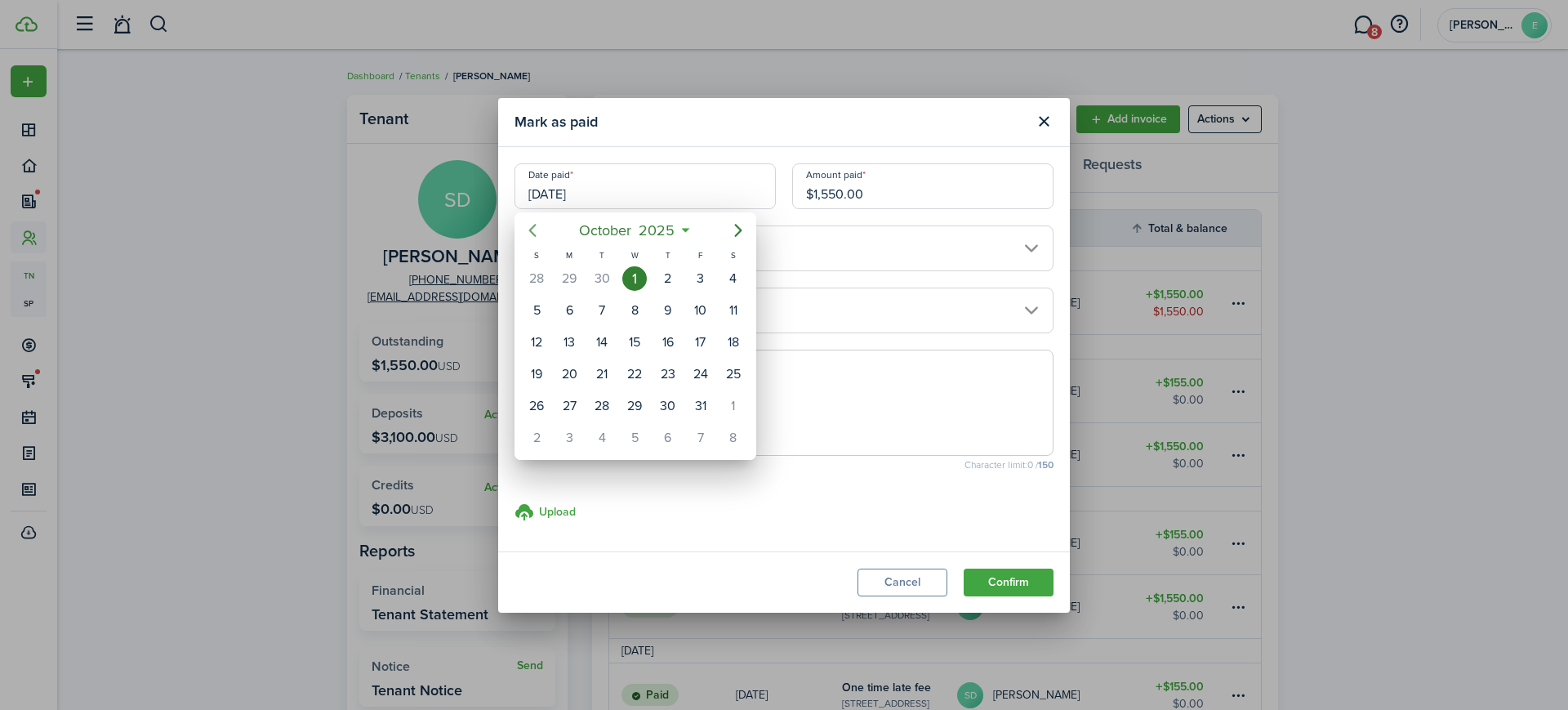
click at [528, 226] on icon "Previous page" at bounding box center [532, 230] width 20 height 20
click at [670, 378] on div "25" at bounding box center [668, 374] width 24 height 24
type input "[DATE]"
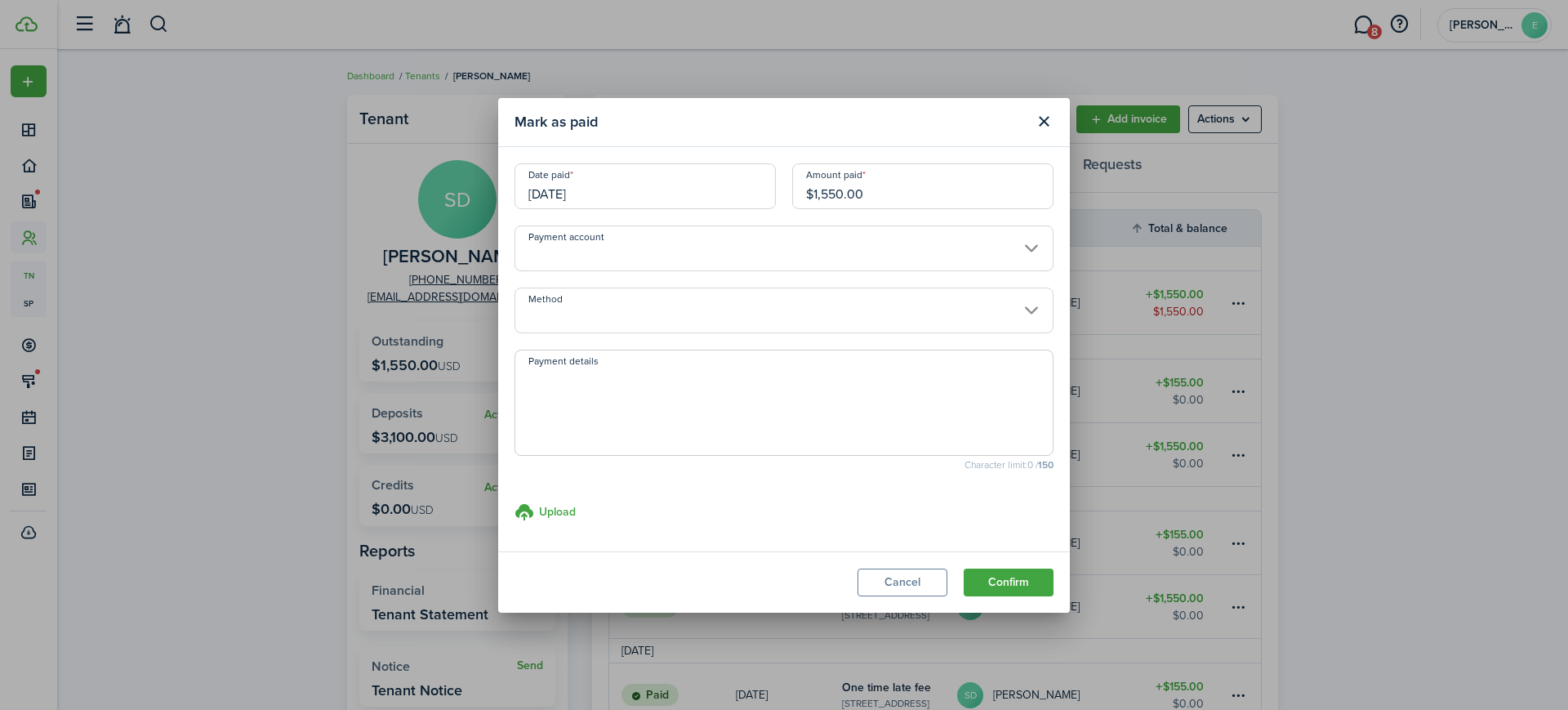
click at [874, 193] on input "$1,550.00" at bounding box center [923, 186] width 262 height 46
click at [793, 248] on input "Payment account" at bounding box center [783, 248] width 538 height 46
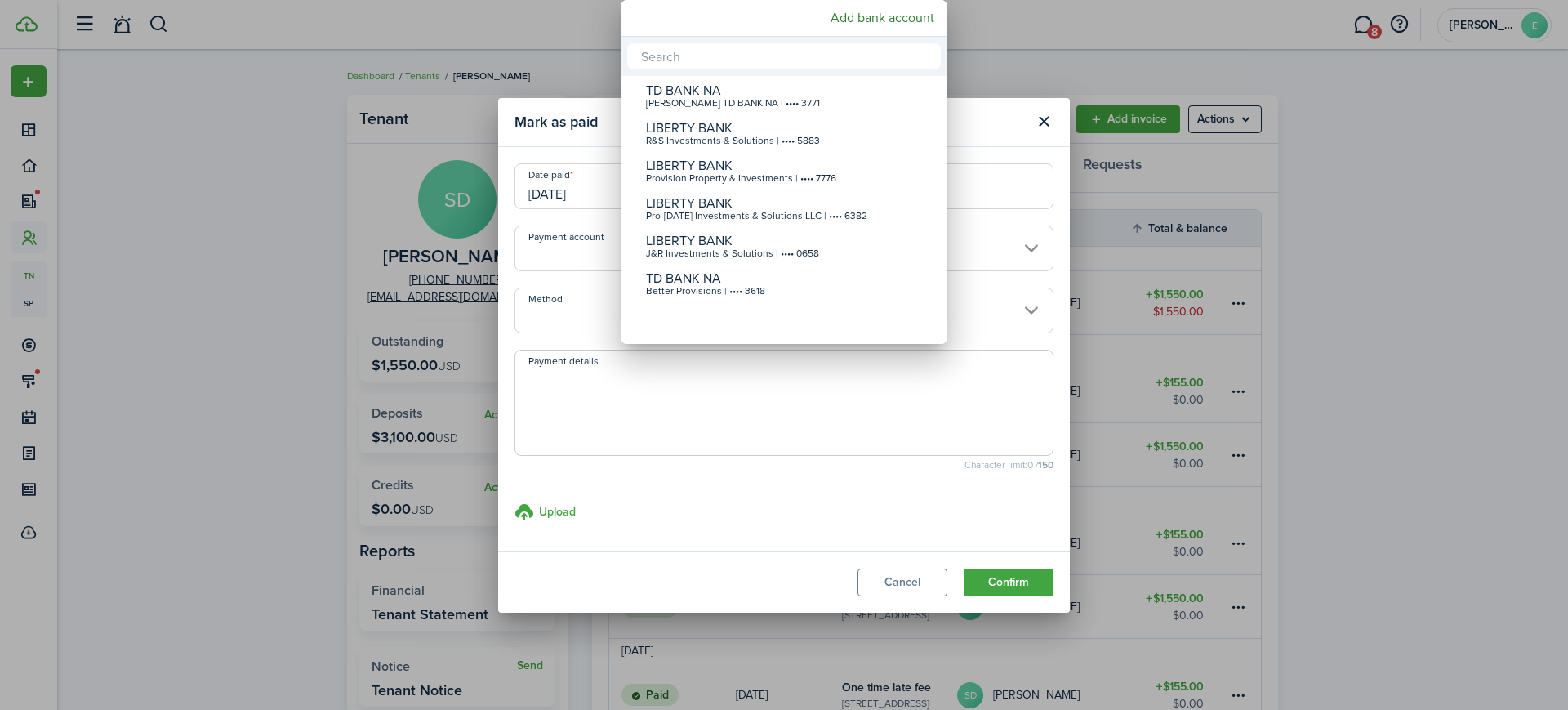
type input "$1,085.00"
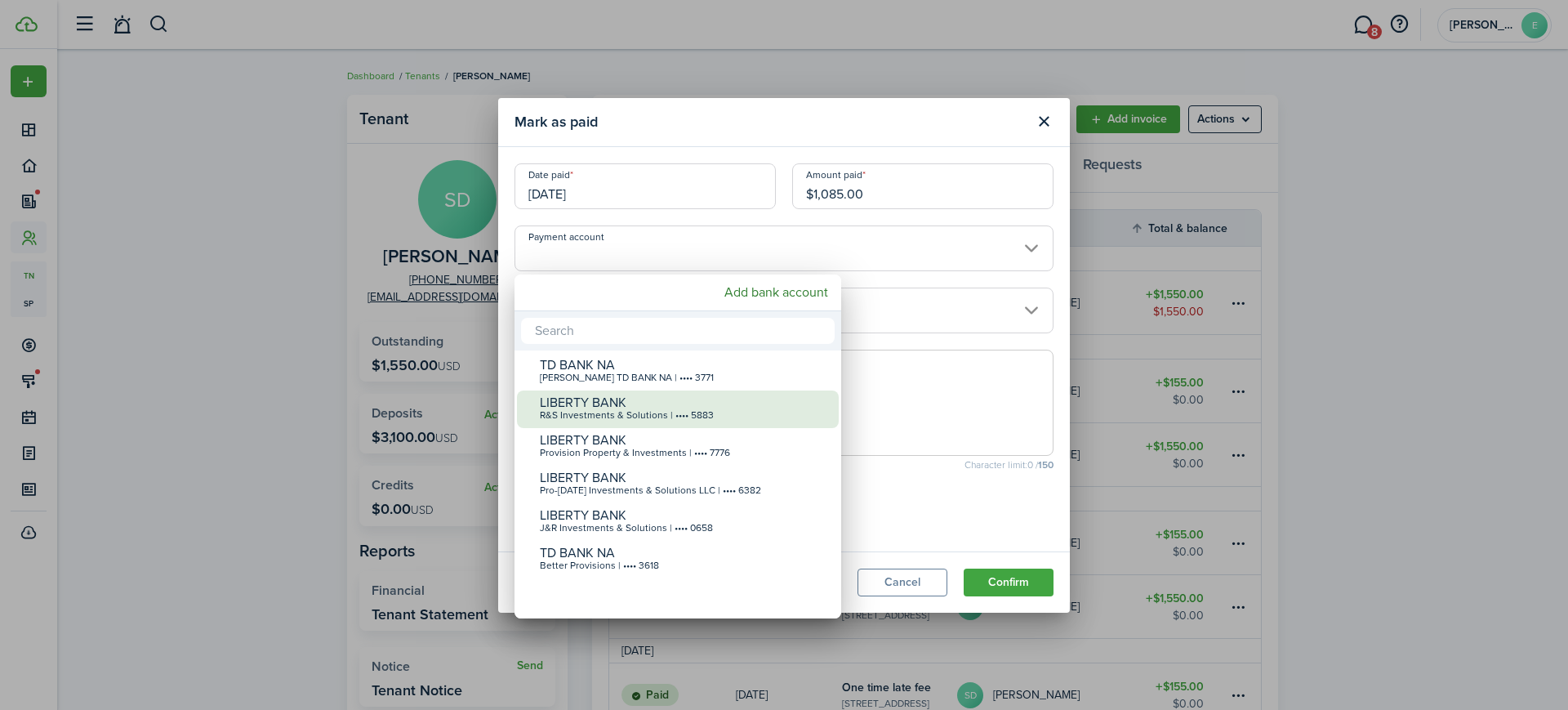
click at [712, 410] on div "R&S Investments & Solutions | •••• 5883" at bounding box center [684, 415] width 289 height 12
type input "•••• •••• •••• 5883"
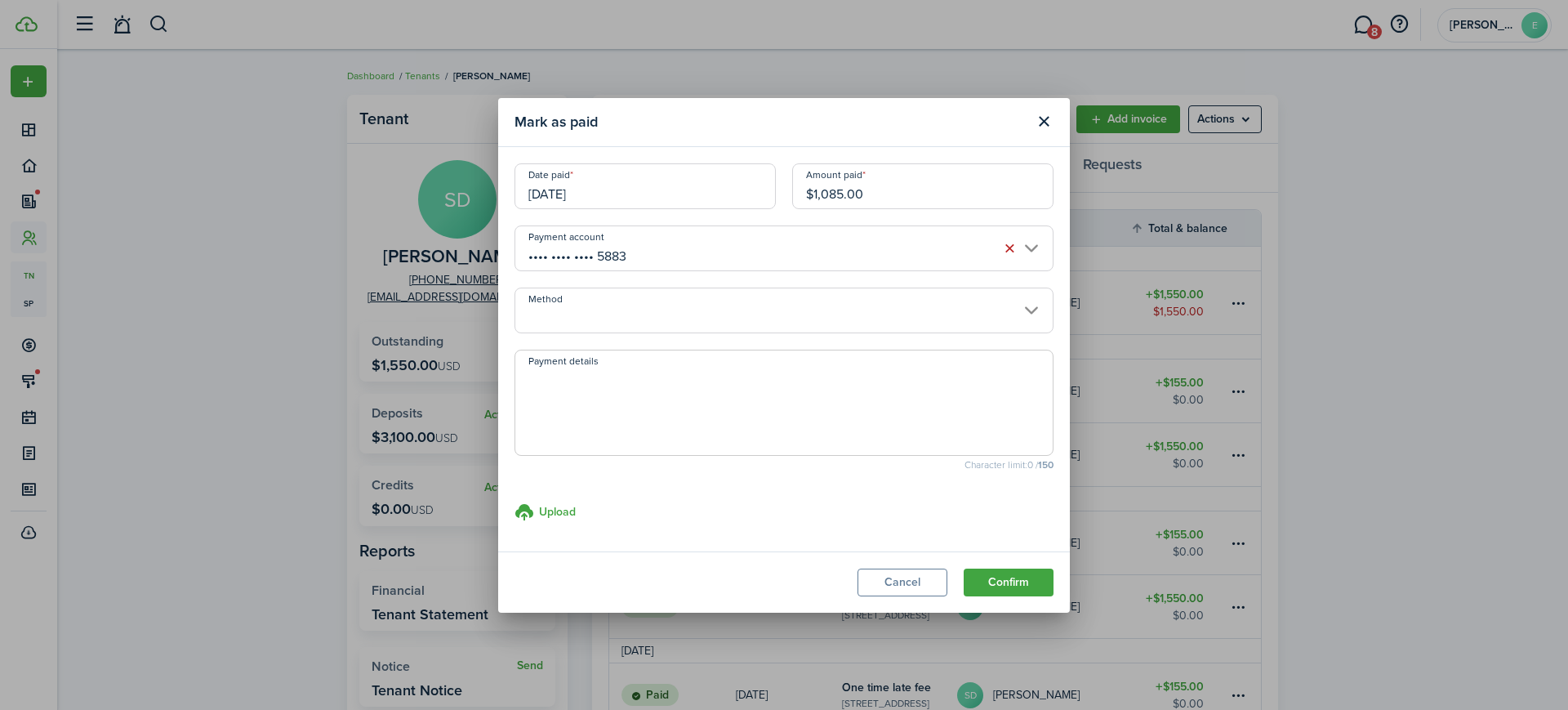
click at [748, 315] on input "Method" at bounding box center [783, 310] width 538 height 46
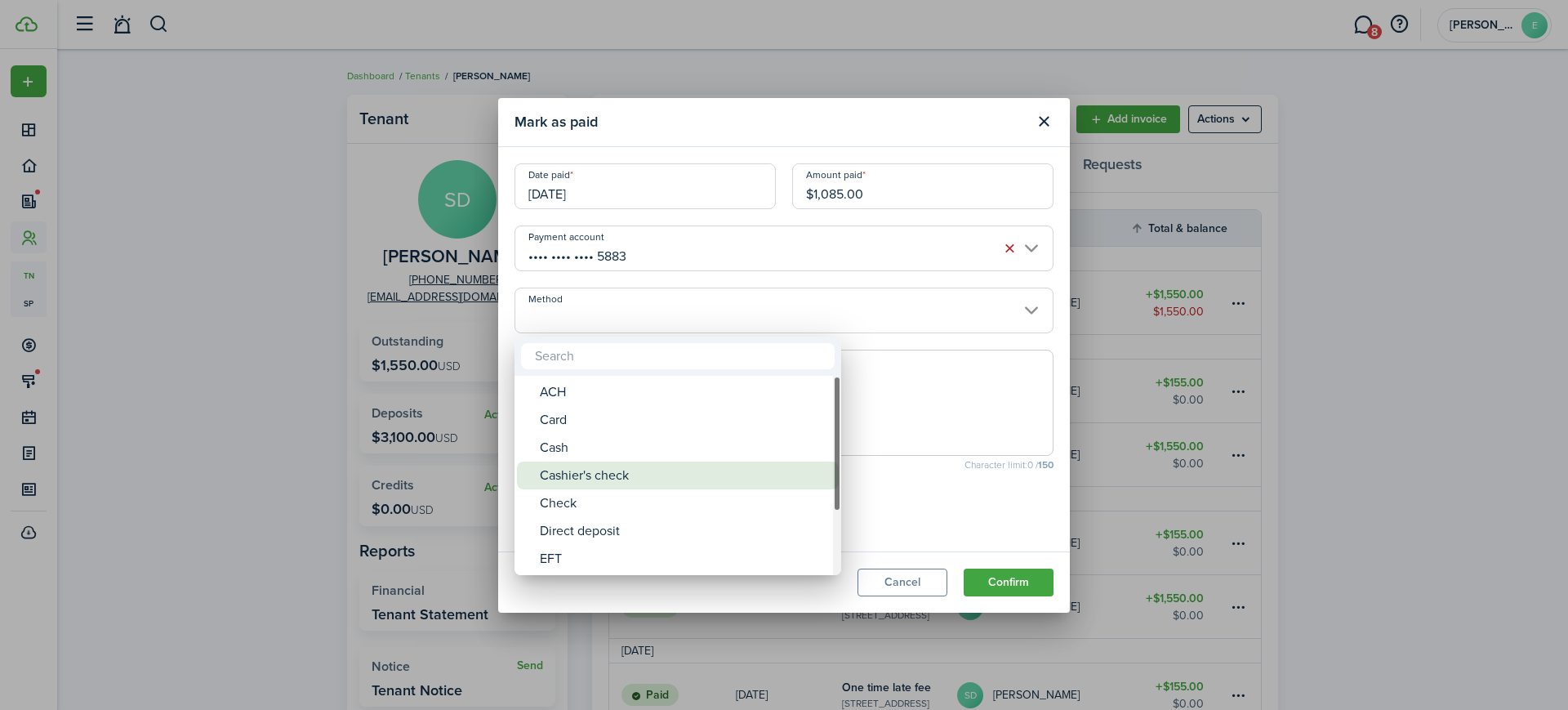
click at [634, 479] on div "Cashier's check" at bounding box center [684, 475] width 289 height 28
type input "Cashier's check"
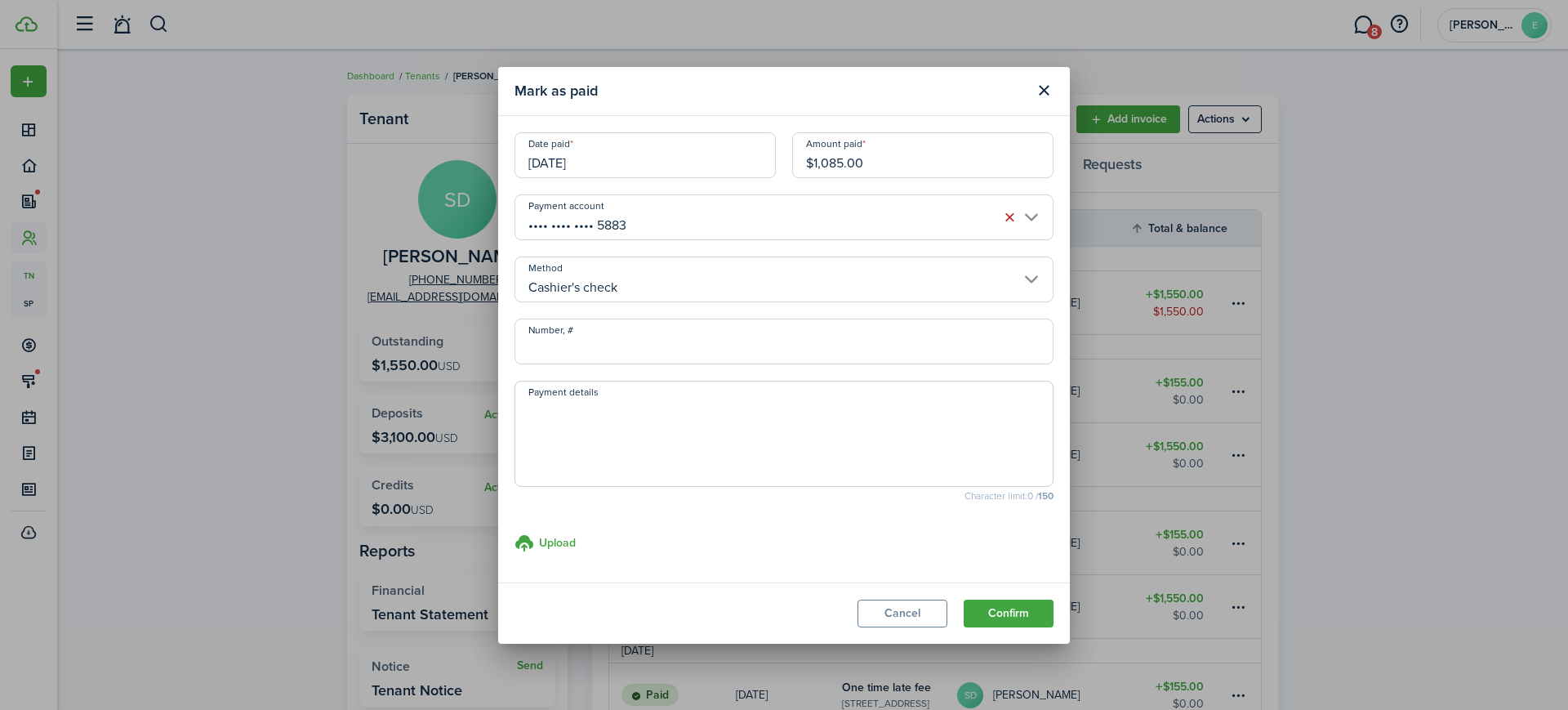
click at [659, 353] on input "Number, #" at bounding box center [783, 341] width 538 height 46
click at [892, 606] on button "Cancel" at bounding box center [902, 613] width 90 height 28
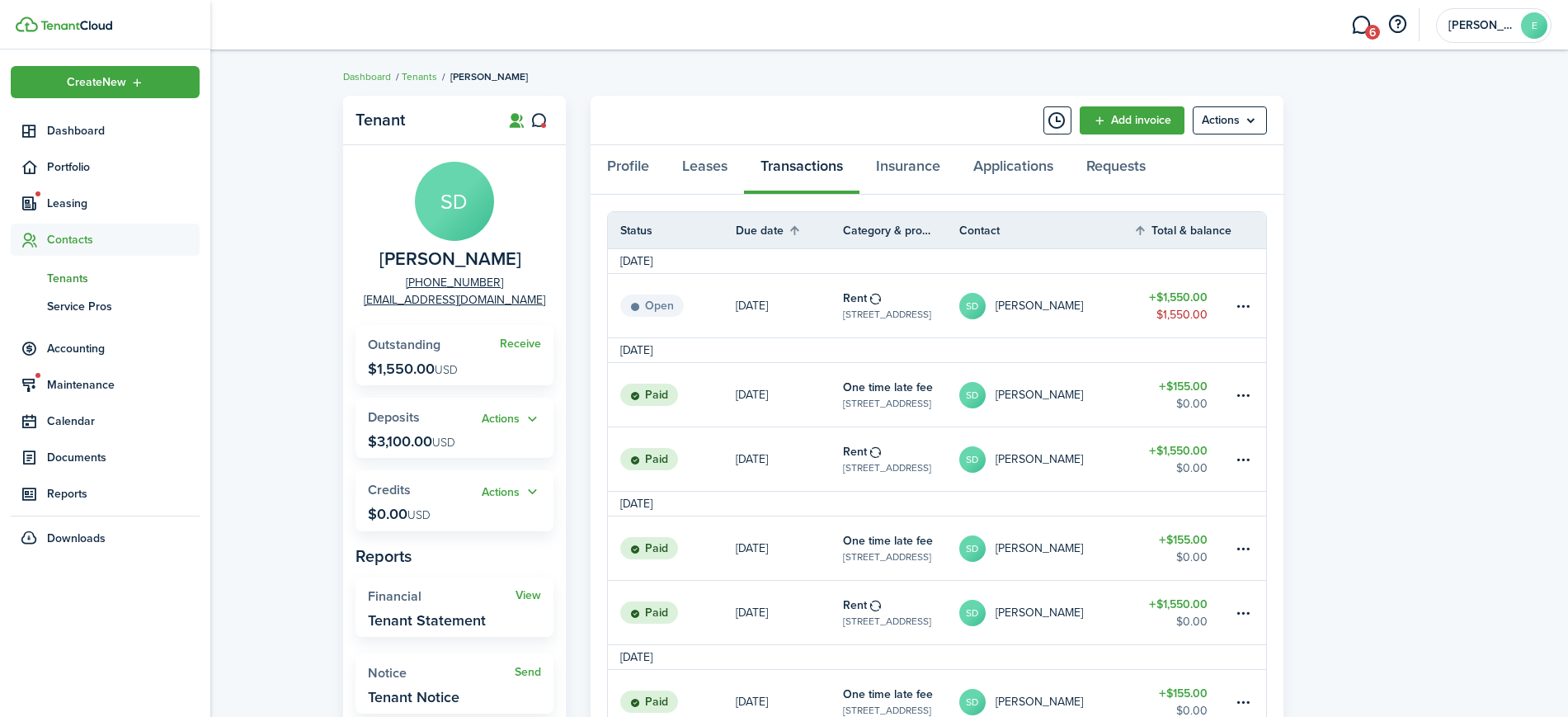
click at [63, 273] on span "Tenants" at bounding box center [123, 278] width 153 height 17
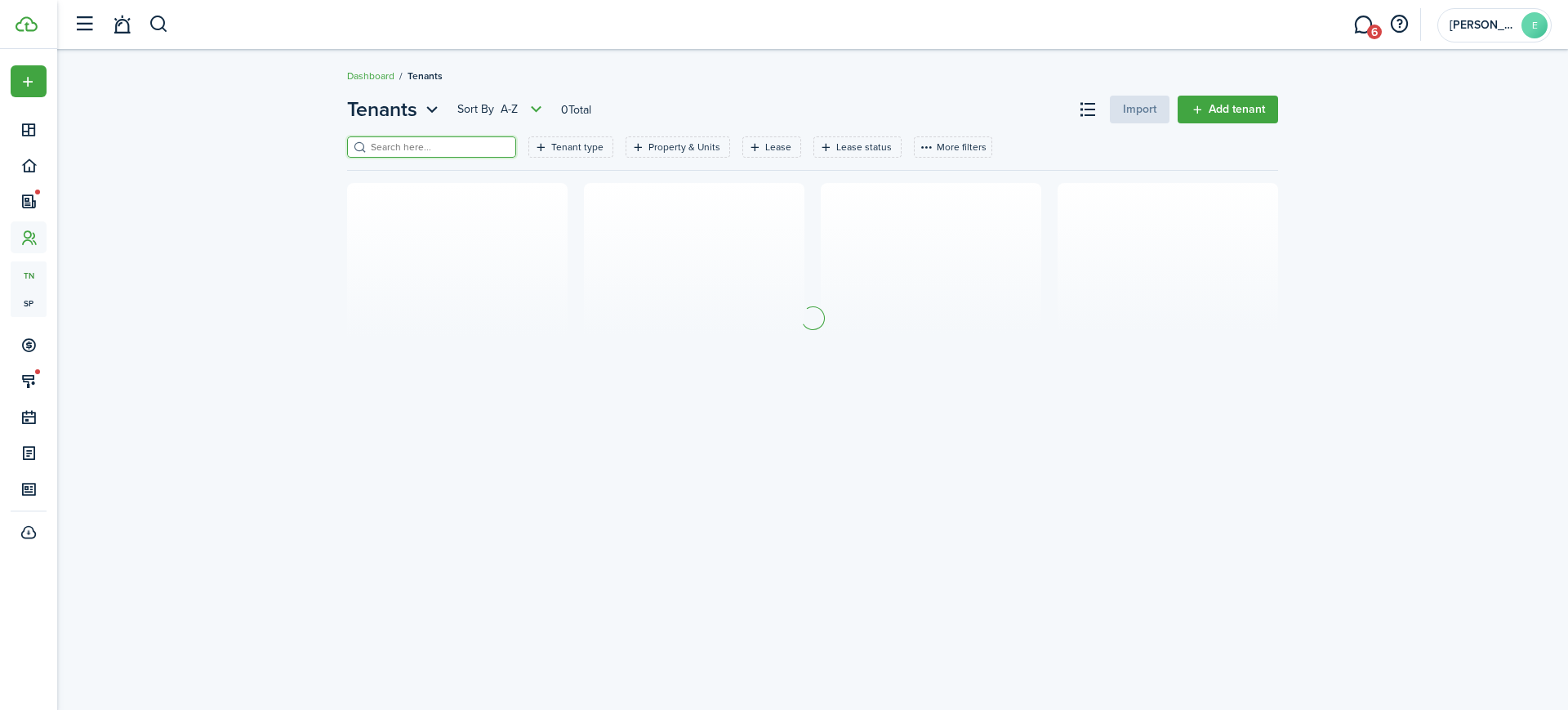
click at [401, 140] on input "search" at bounding box center [438, 147] width 143 height 15
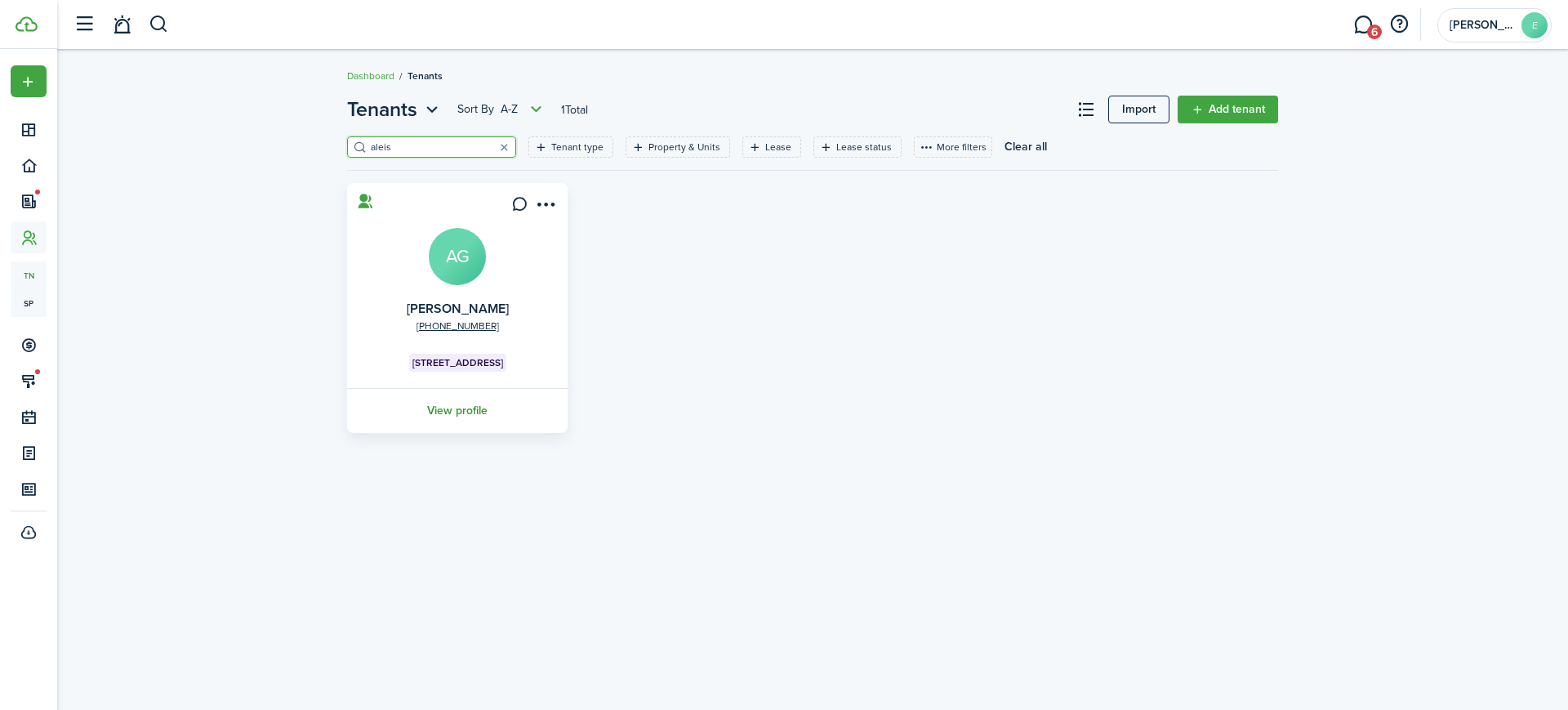
type input "aleis"
click at [478, 410] on link "View profile" at bounding box center [458, 411] width 226 height 45
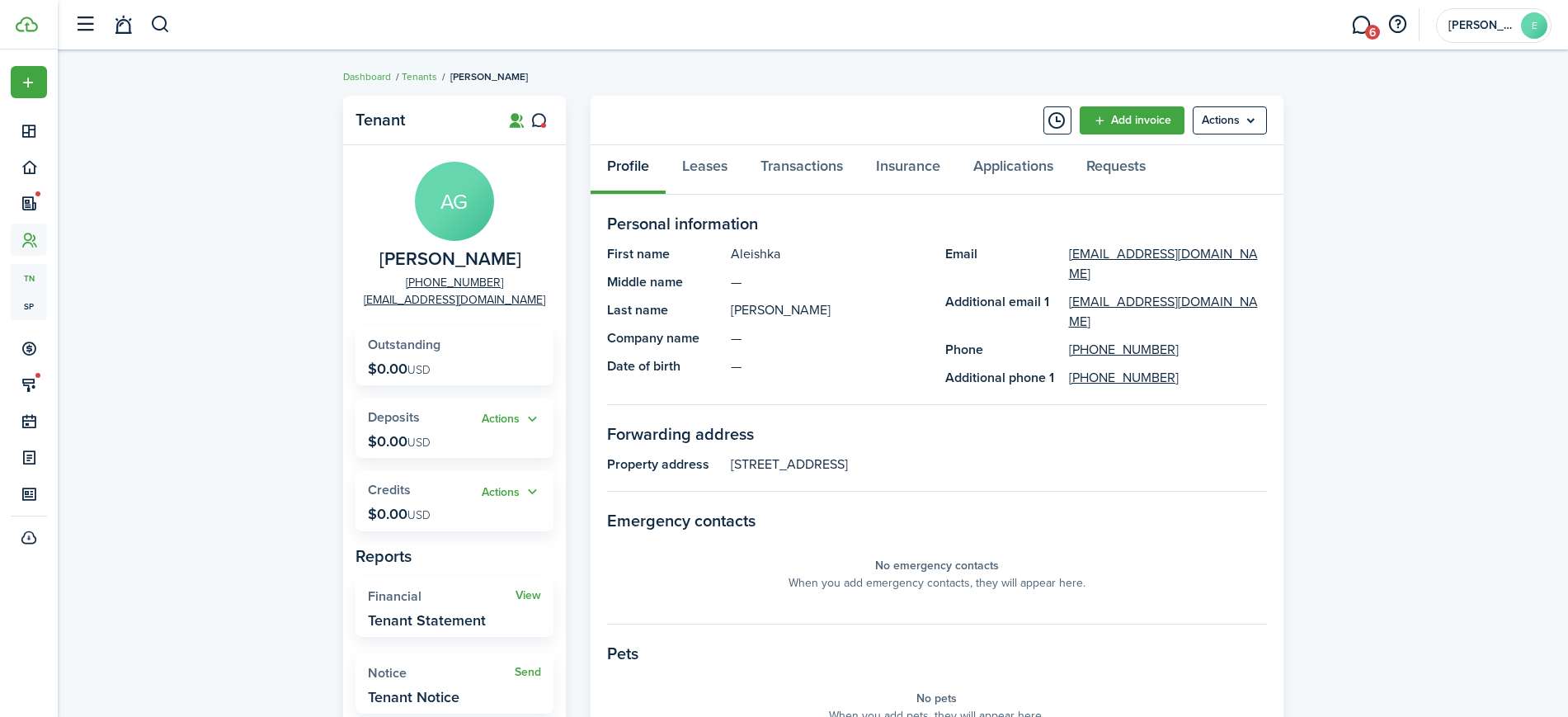
click at [781, 234] on panel-main-section-title "Personal information" at bounding box center [937, 223] width 660 height 24
click at [1220, 119] on menu-btn "Actions" at bounding box center [1230, 120] width 74 height 28
click at [1164, 152] on link "Edit" at bounding box center [1194, 157] width 144 height 28
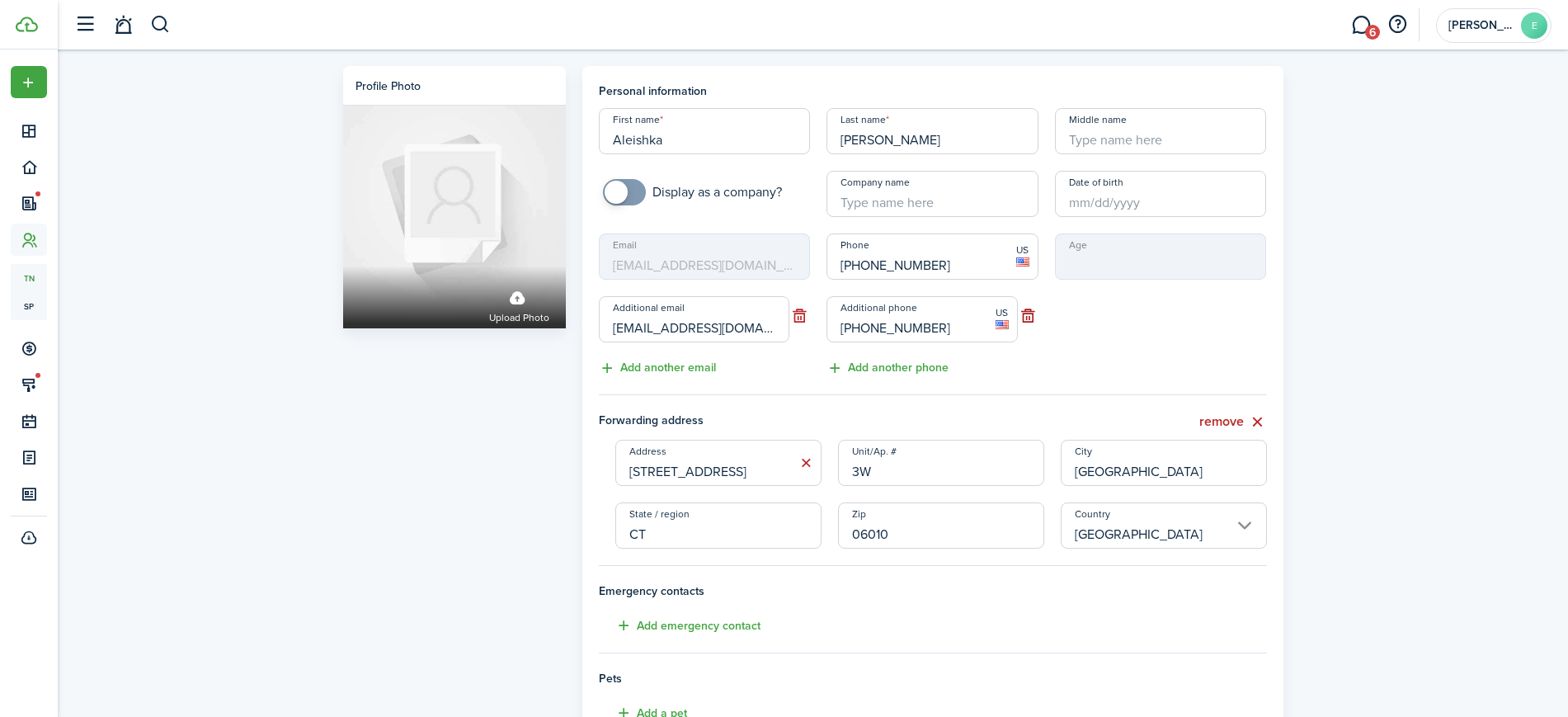
click at [1034, 316] on button "button" at bounding box center [1028, 316] width 21 height 24
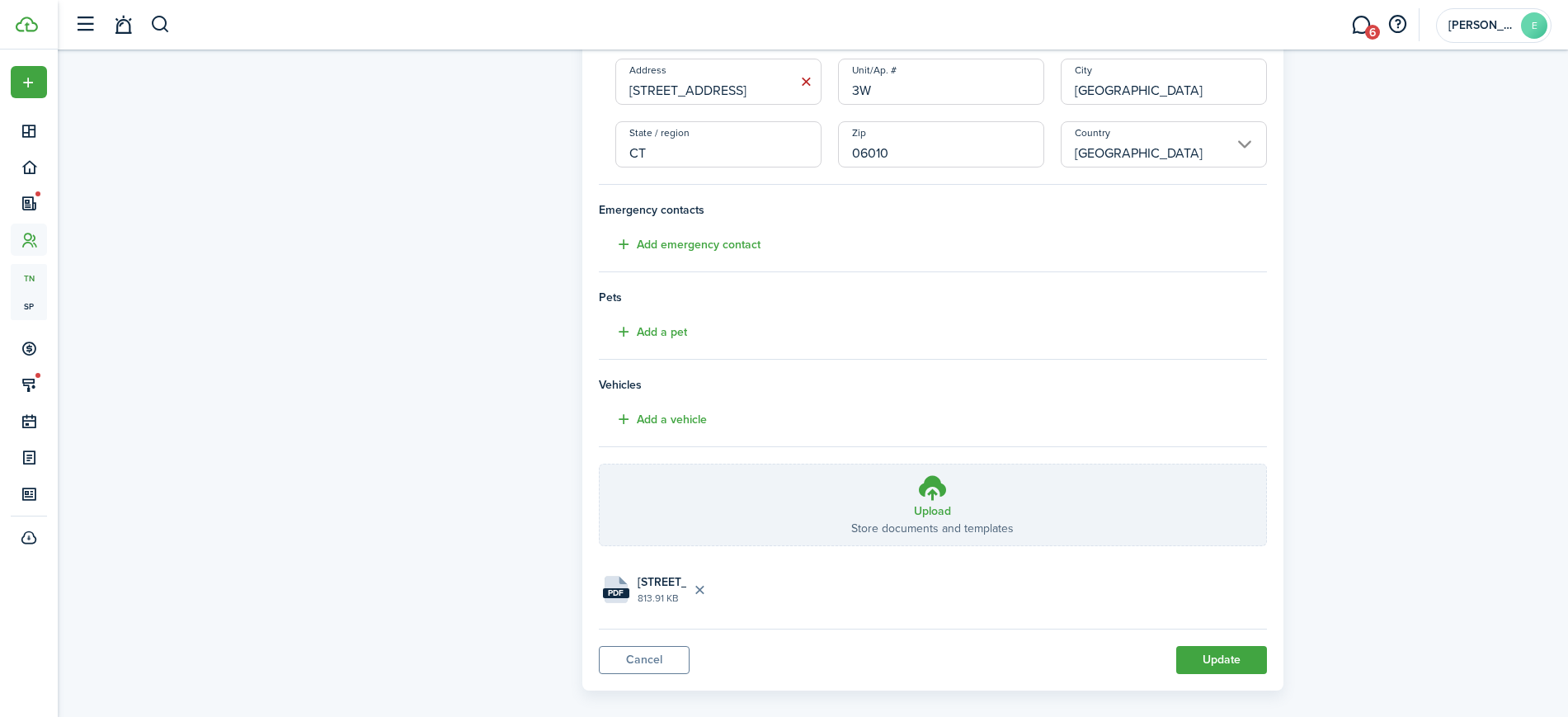
scroll to position [400, 0]
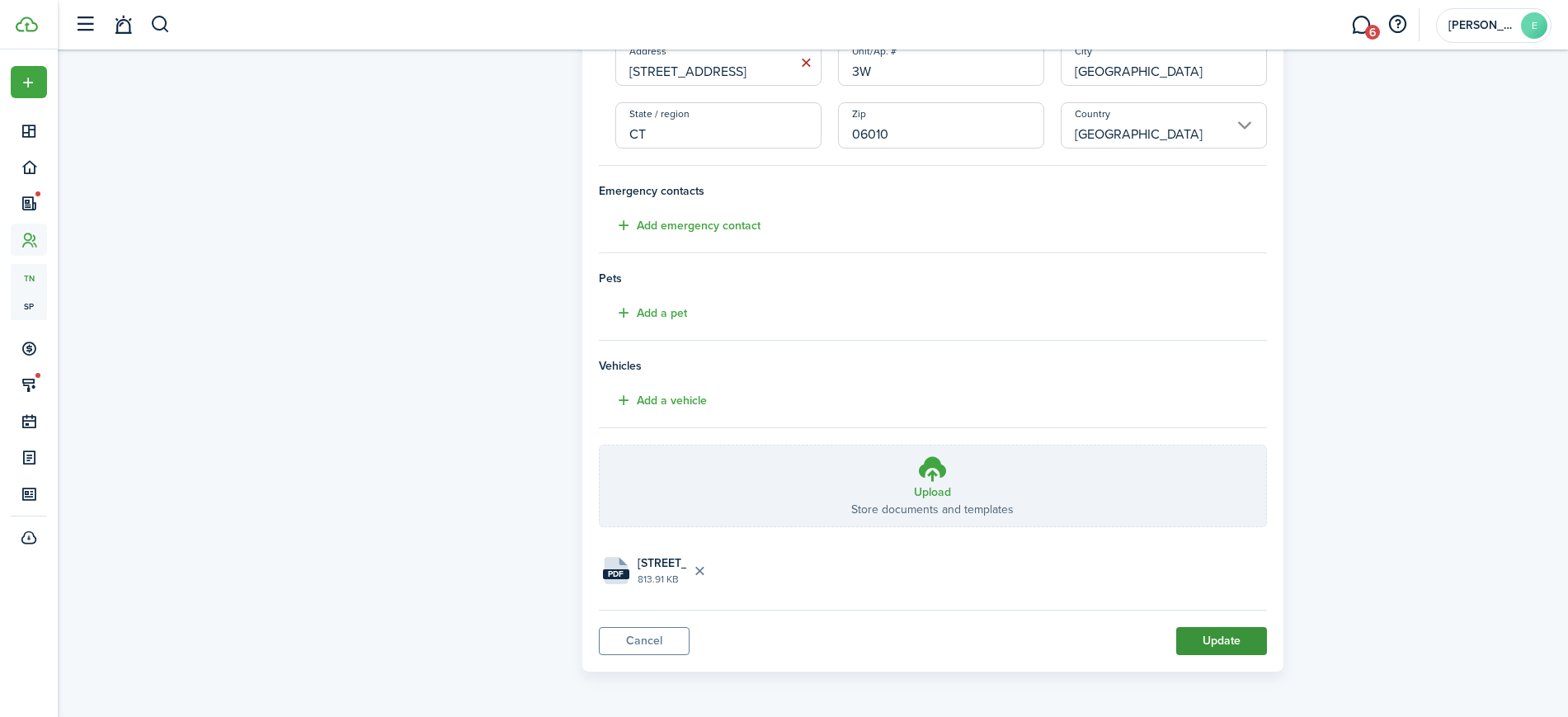
click at [1249, 634] on button "Update" at bounding box center [1221, 641] width 91 height 28
